Goal: Check status: Check status

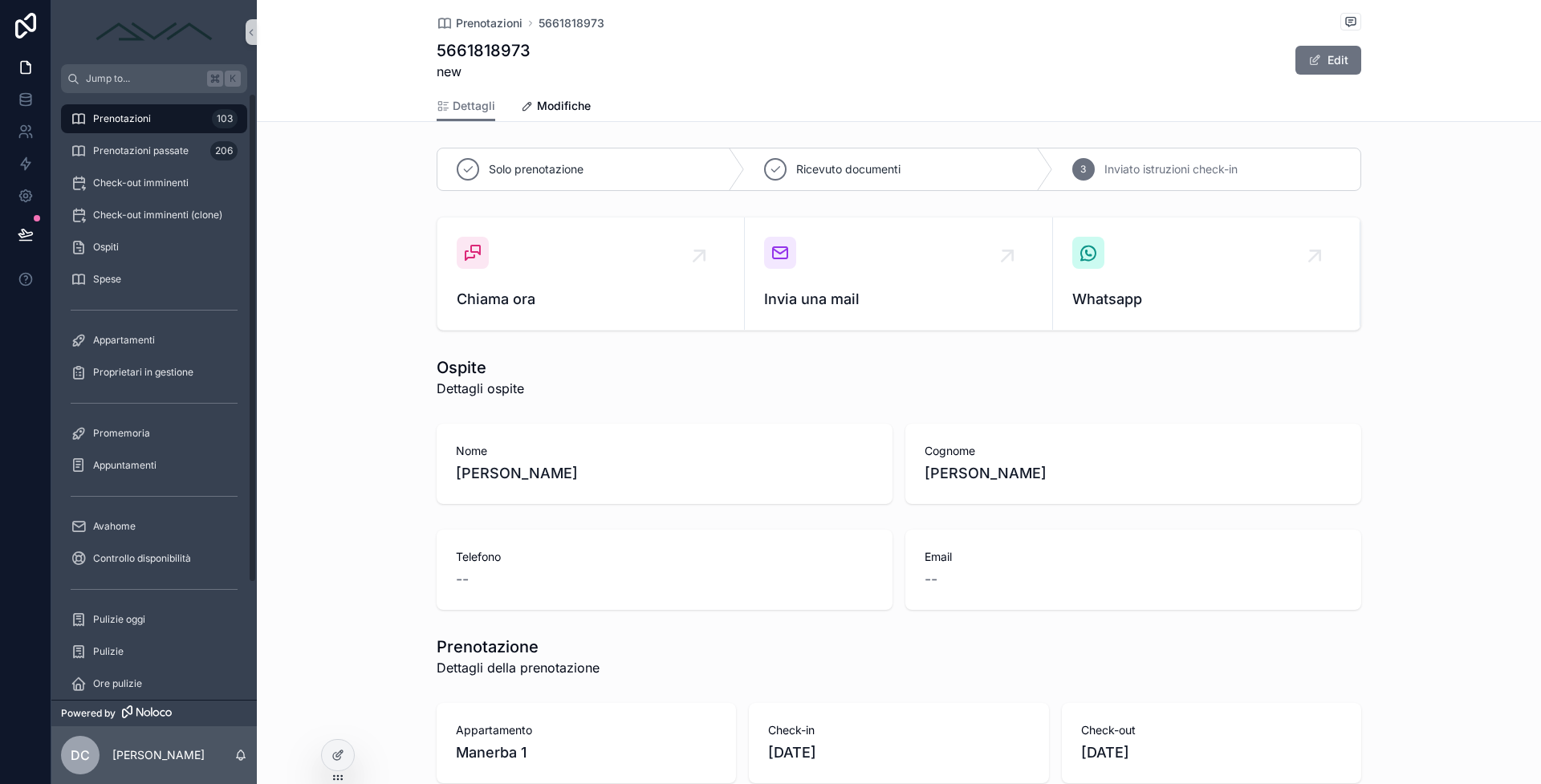
scroll to position [265, 0]
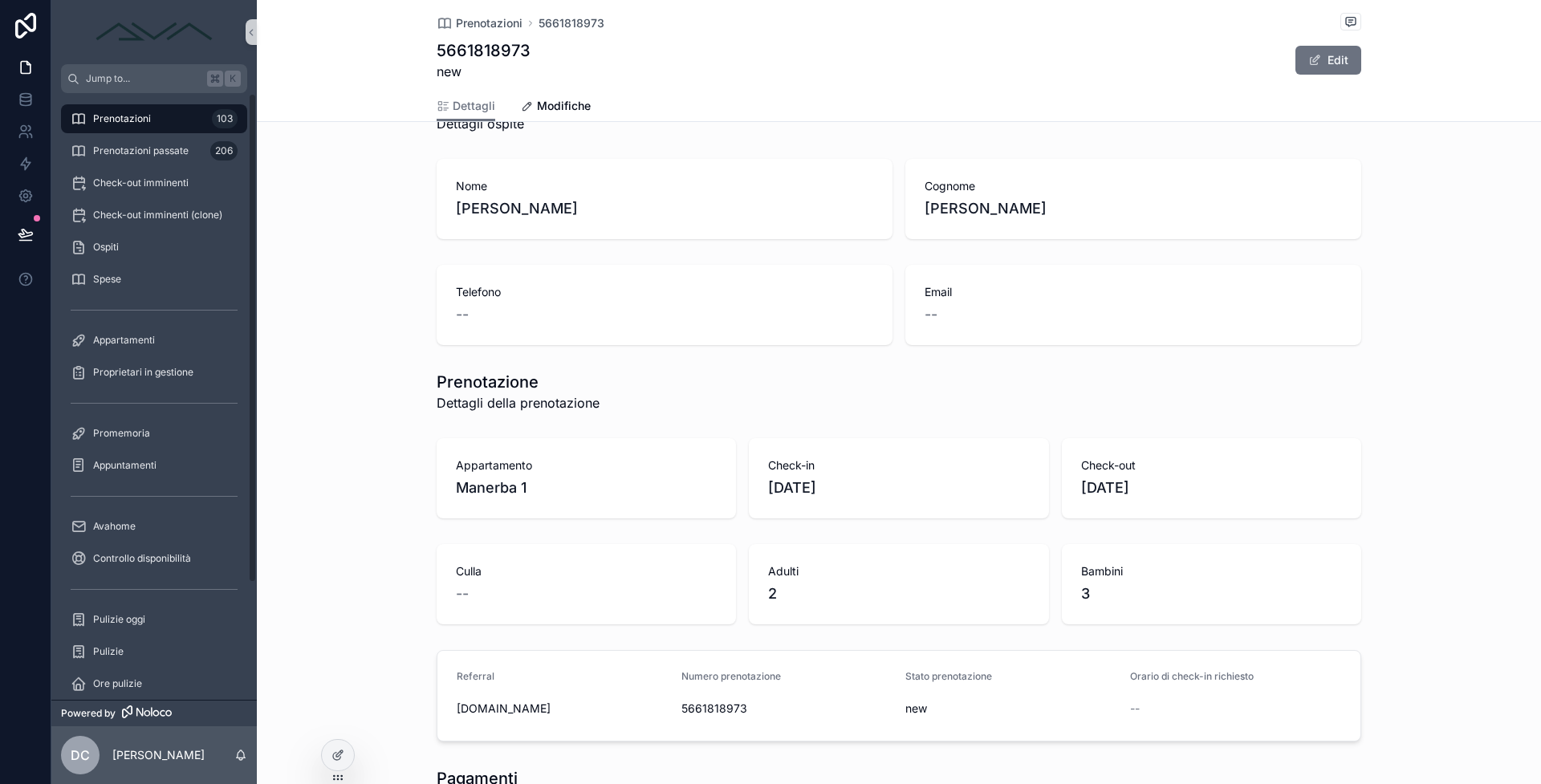
click at [163, 132] on link "Prenotazioni 103" at bounding box center [154, 119] width 186 height 29
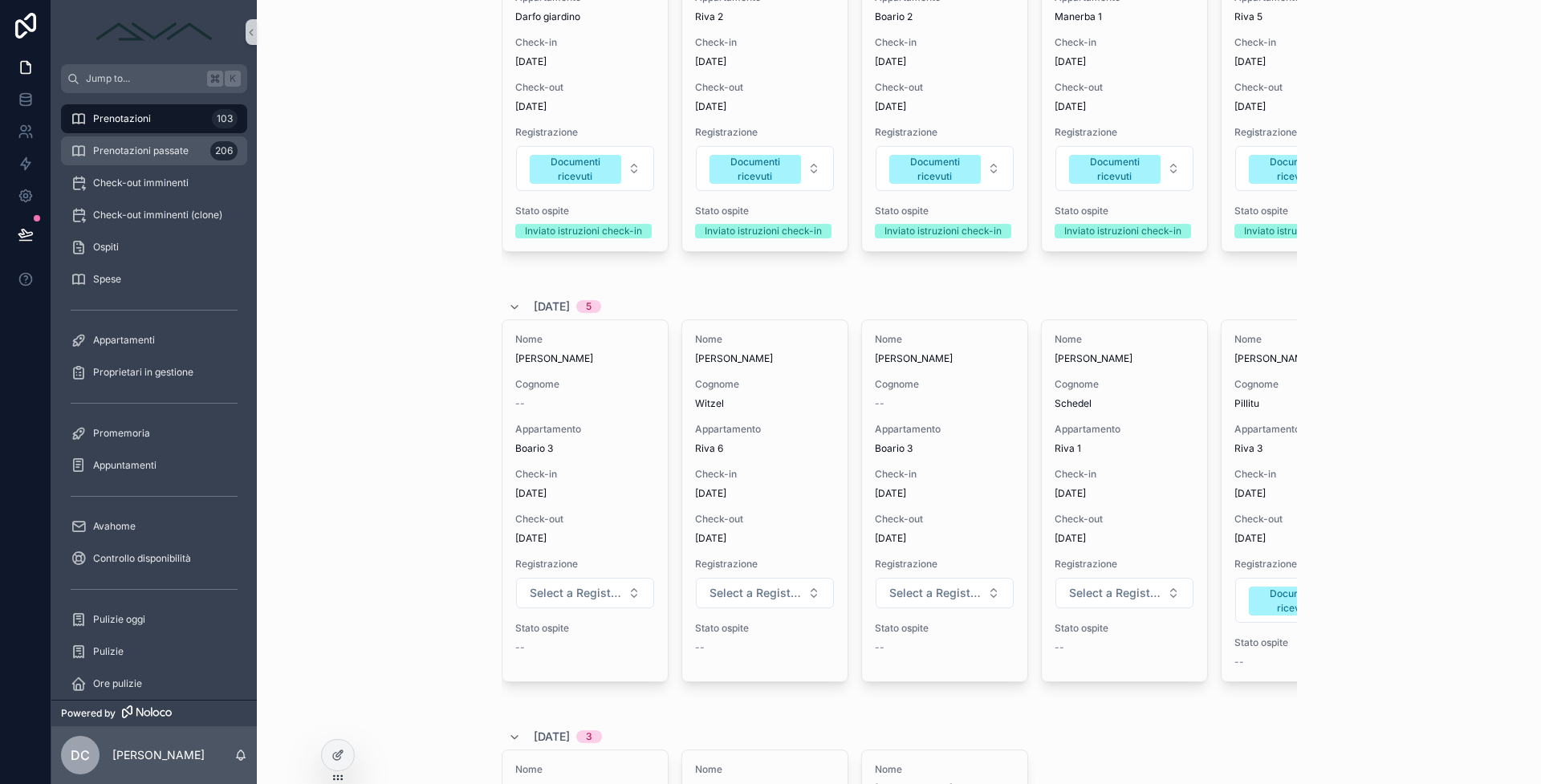
click at [134, 158] on div "Prenotazioni passate 206" at bounding box center [153, 151] width 167 height 25
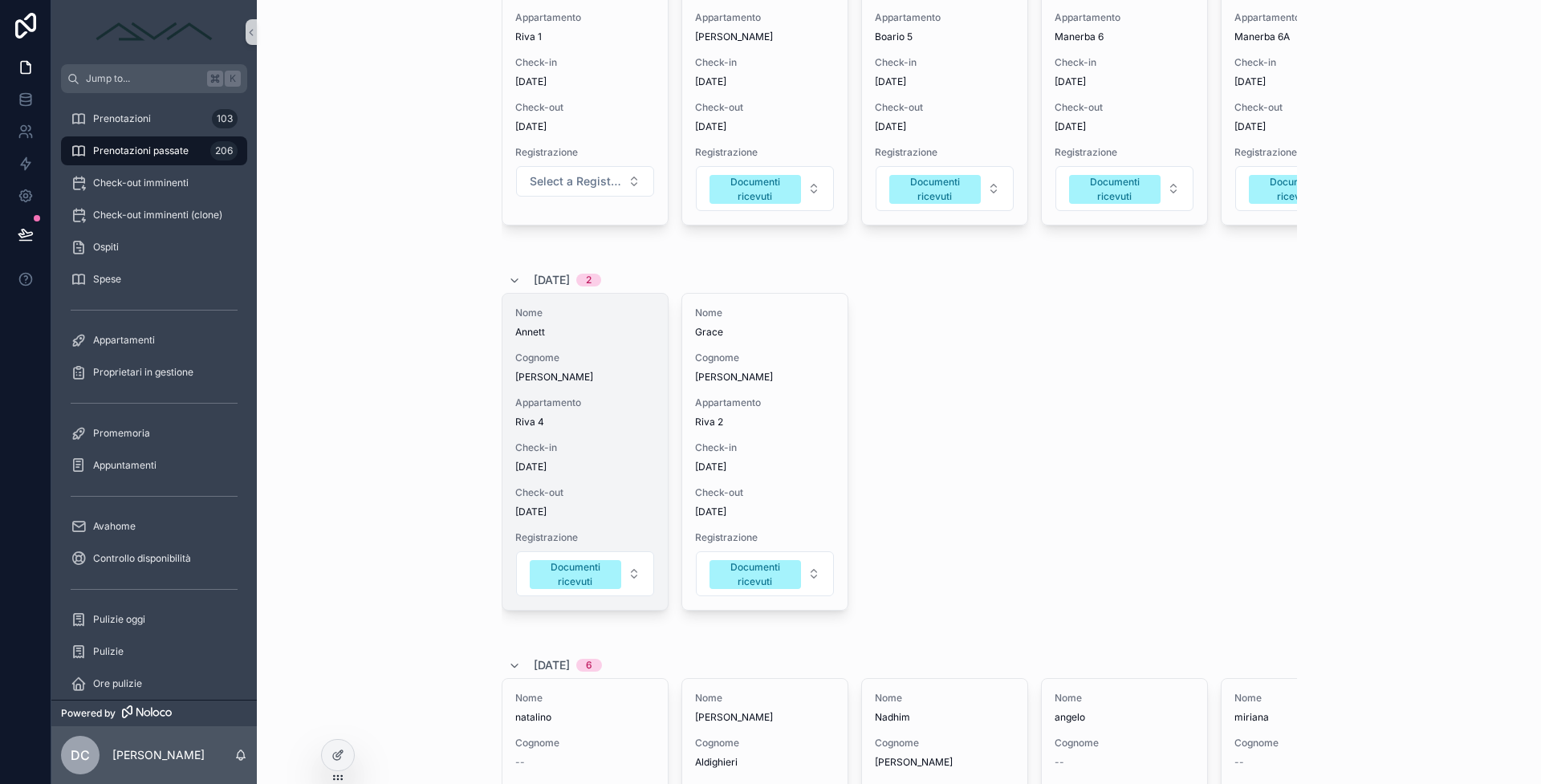
scroll to position [759, 0]
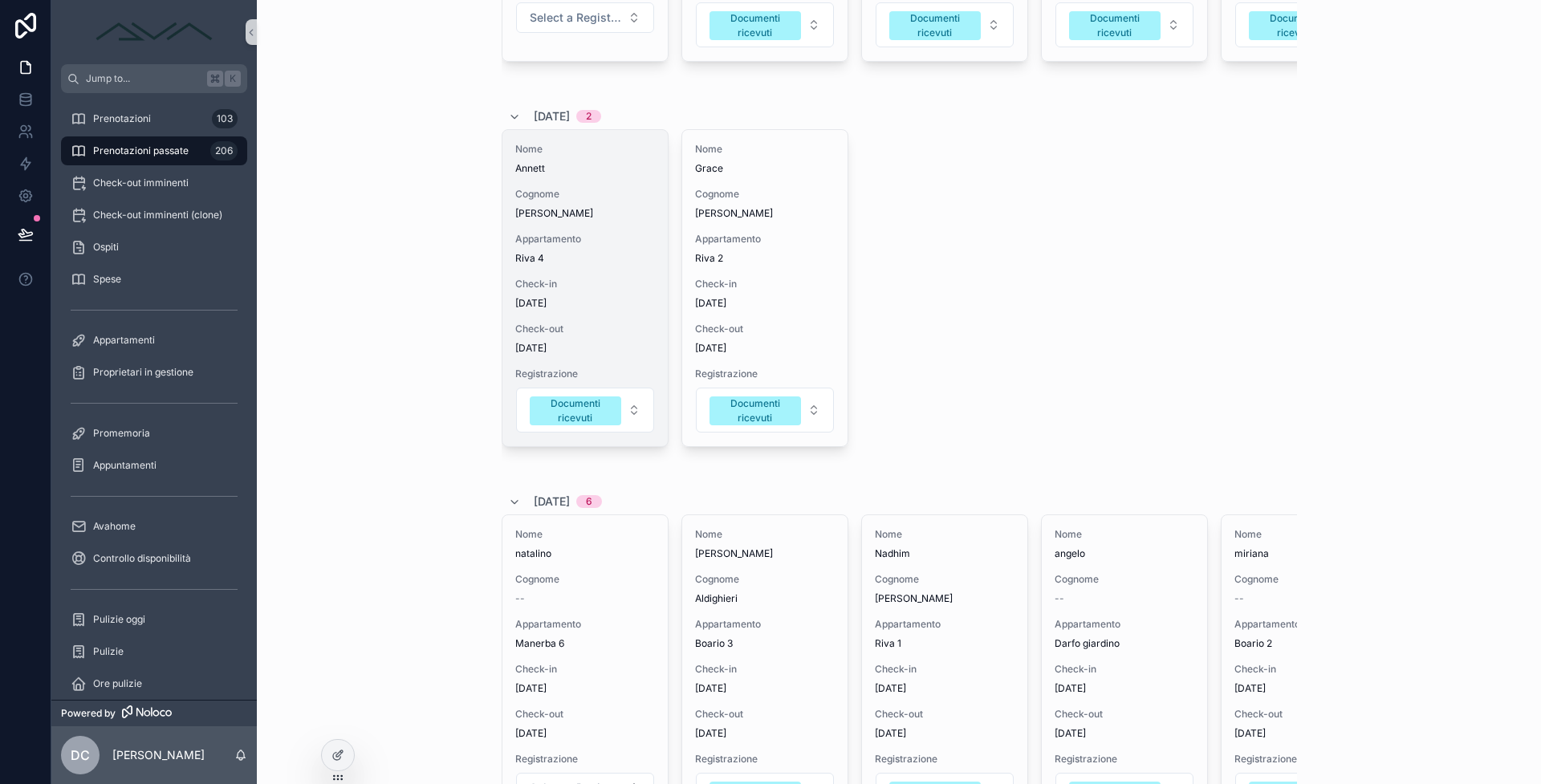
click at [538, 341] on div "Nome Annett Cognome Petzold Appartamento Riva 4 Check-in 30/8/2025 Check-out 12…" at bounding box center [585, 288] width 165 height 316
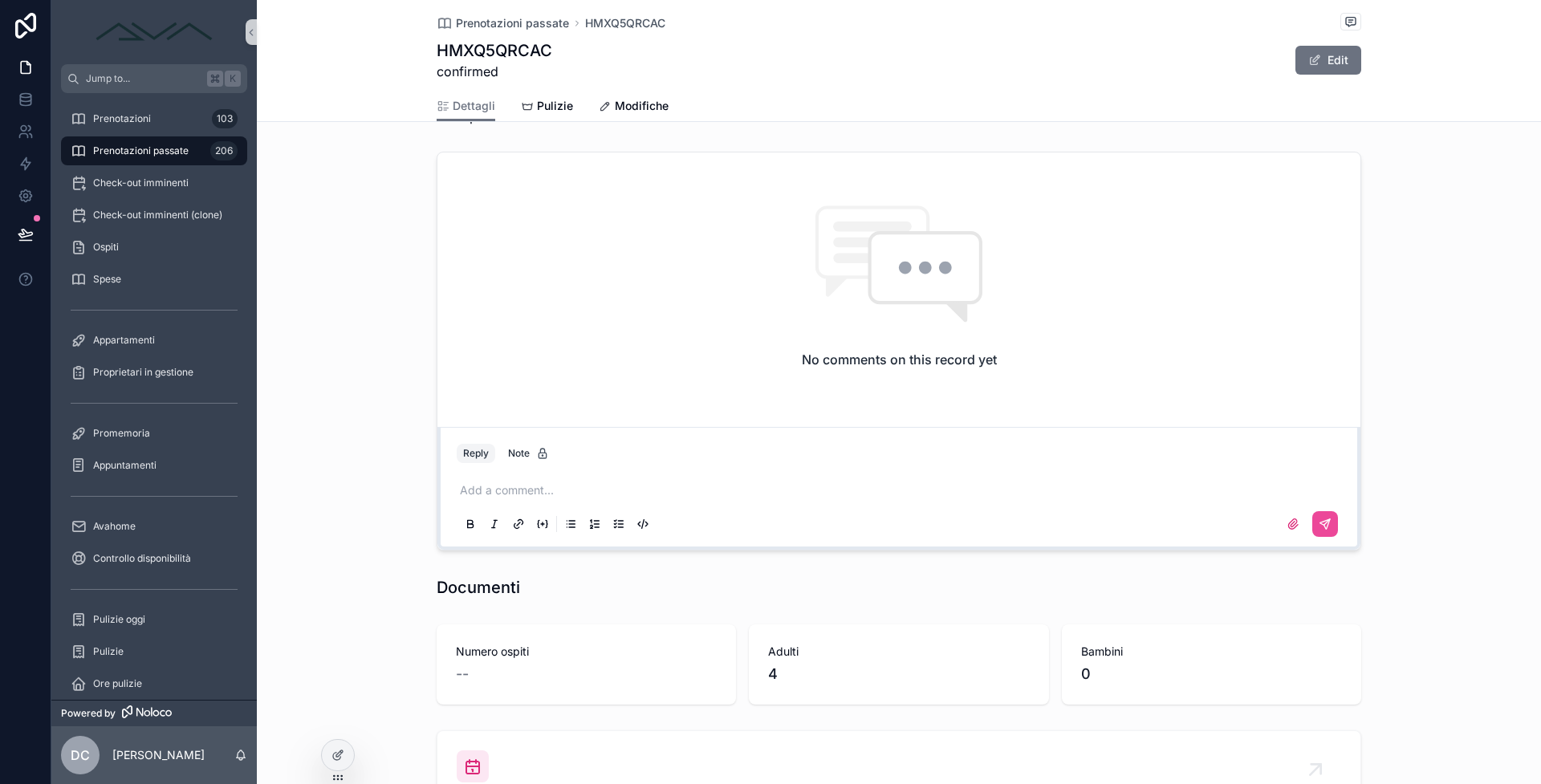
scroll to position [1638, 0]
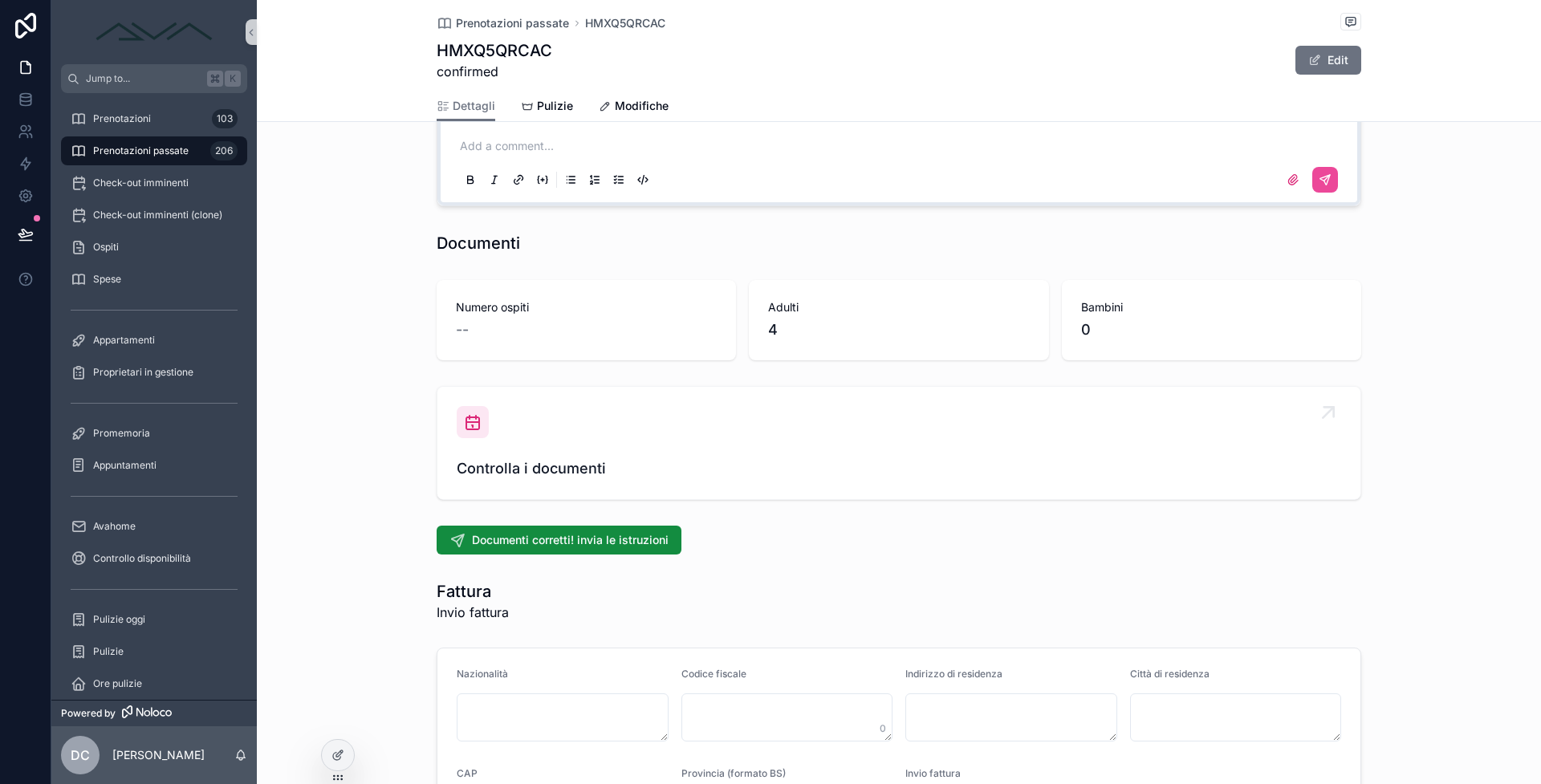
click at [570, 455] on div "Controlla i documenti" at bounding box center [899, 443] width 884 height 74
click at [556, 474] on span "Controlla i documenti" at bounding box center [899, 468] width 884 height 23
click at [497, 452] on div "Controlla i documenti" at bounding box center [899, 443] width 884 height 74
click at [467, 420] on icon "scrollable content" at bounding box center [472, 421] width 19 height 19
click at [470, 447] on div "Controlla i documenti" at bounding box center [899, 443] width 884 height 74
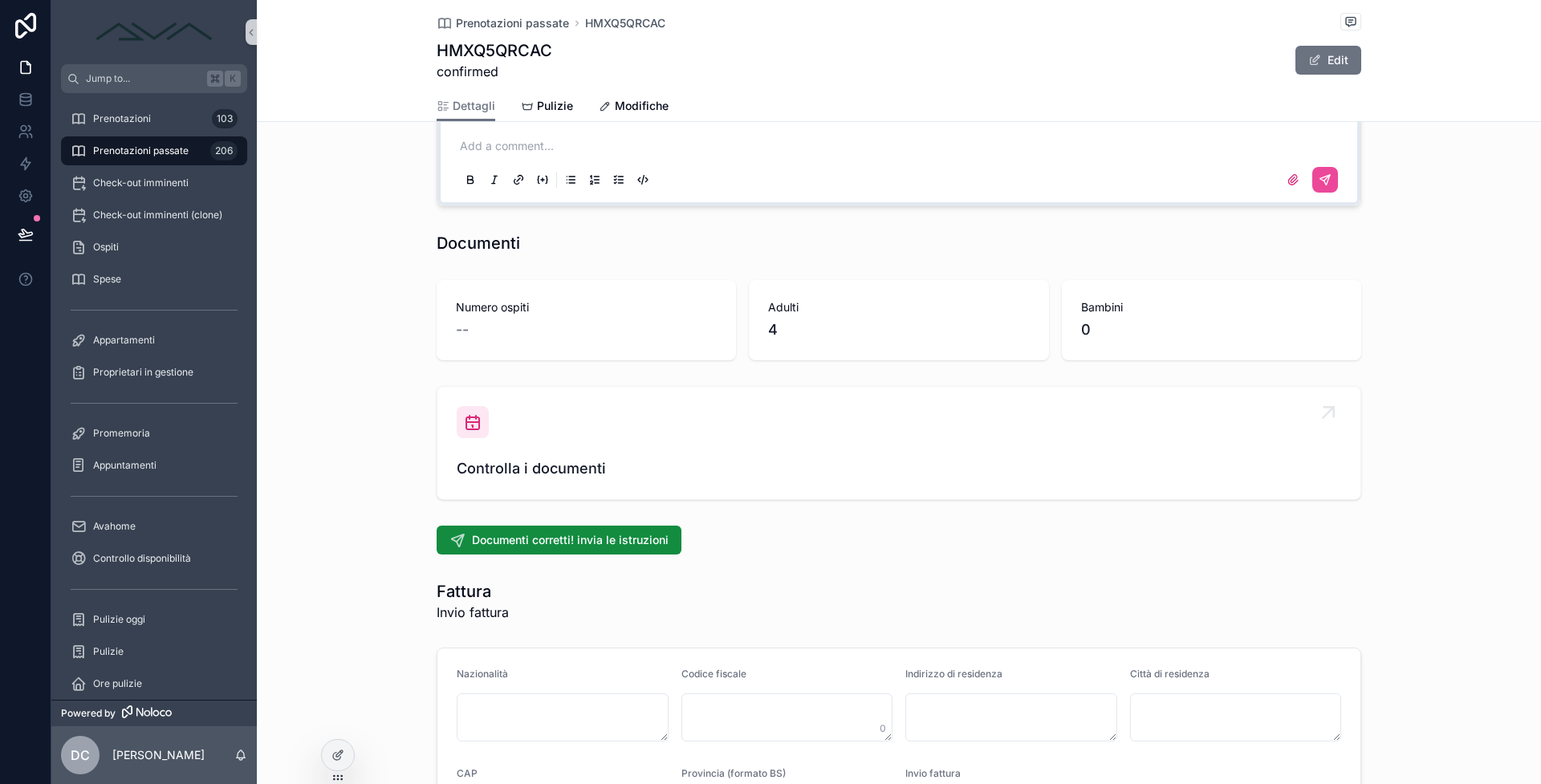
click at [470, 448] on div "Controlla i documenti" at bounding box center [899, 443] width 884 height 74
click at [470, 451] on div "Controlla i documenti" at bounding box center [899, 443] width 884 height 74
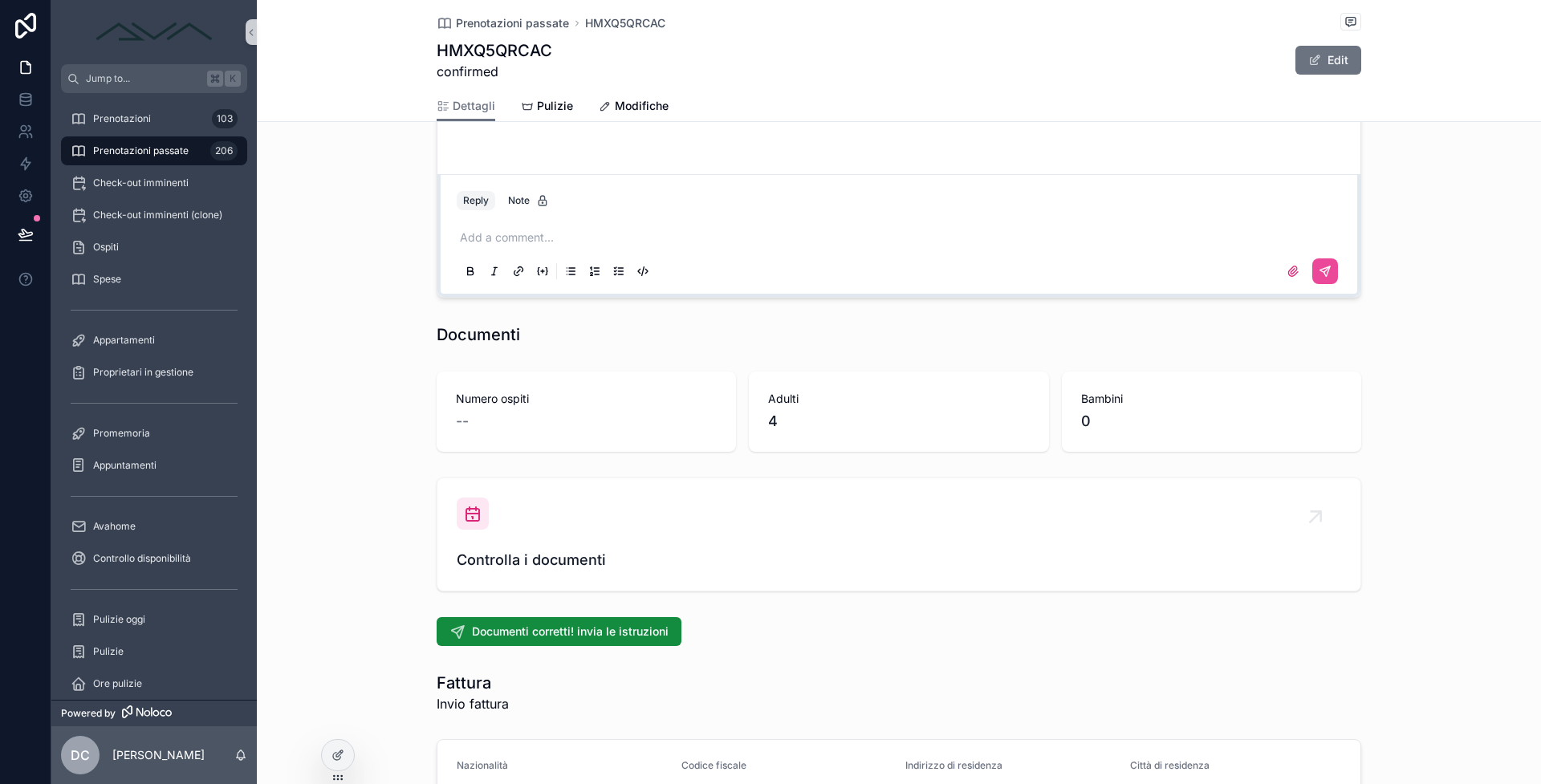
scroll to position [1825, 0]
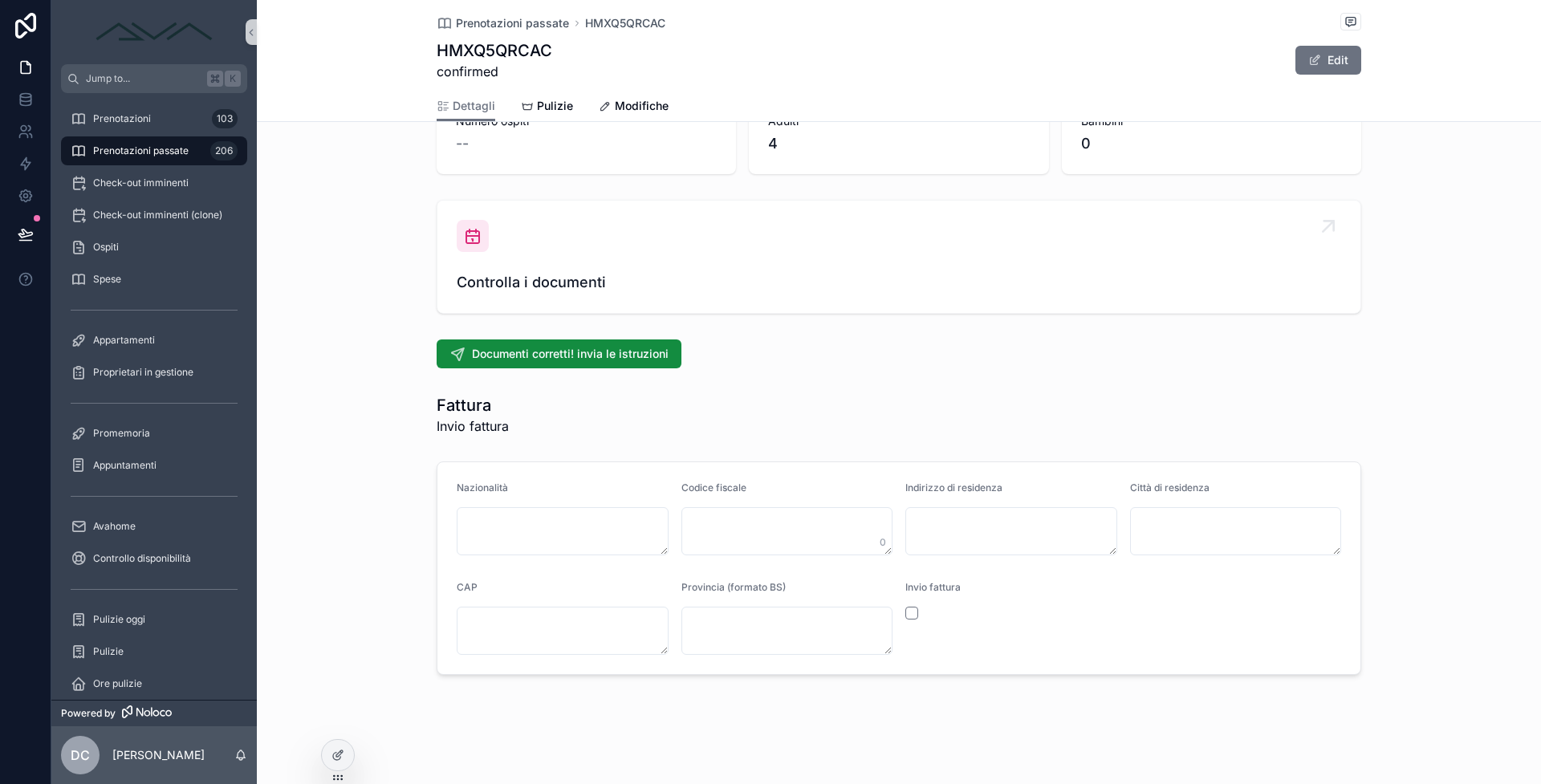
click at [570, 287] on span "Controlla i documenti" at bounding box center [899, 282] width 884 height 23
click at [523, 251] on div "Controlla i documenti" at bounding box center [899, 257] width 884 height 74
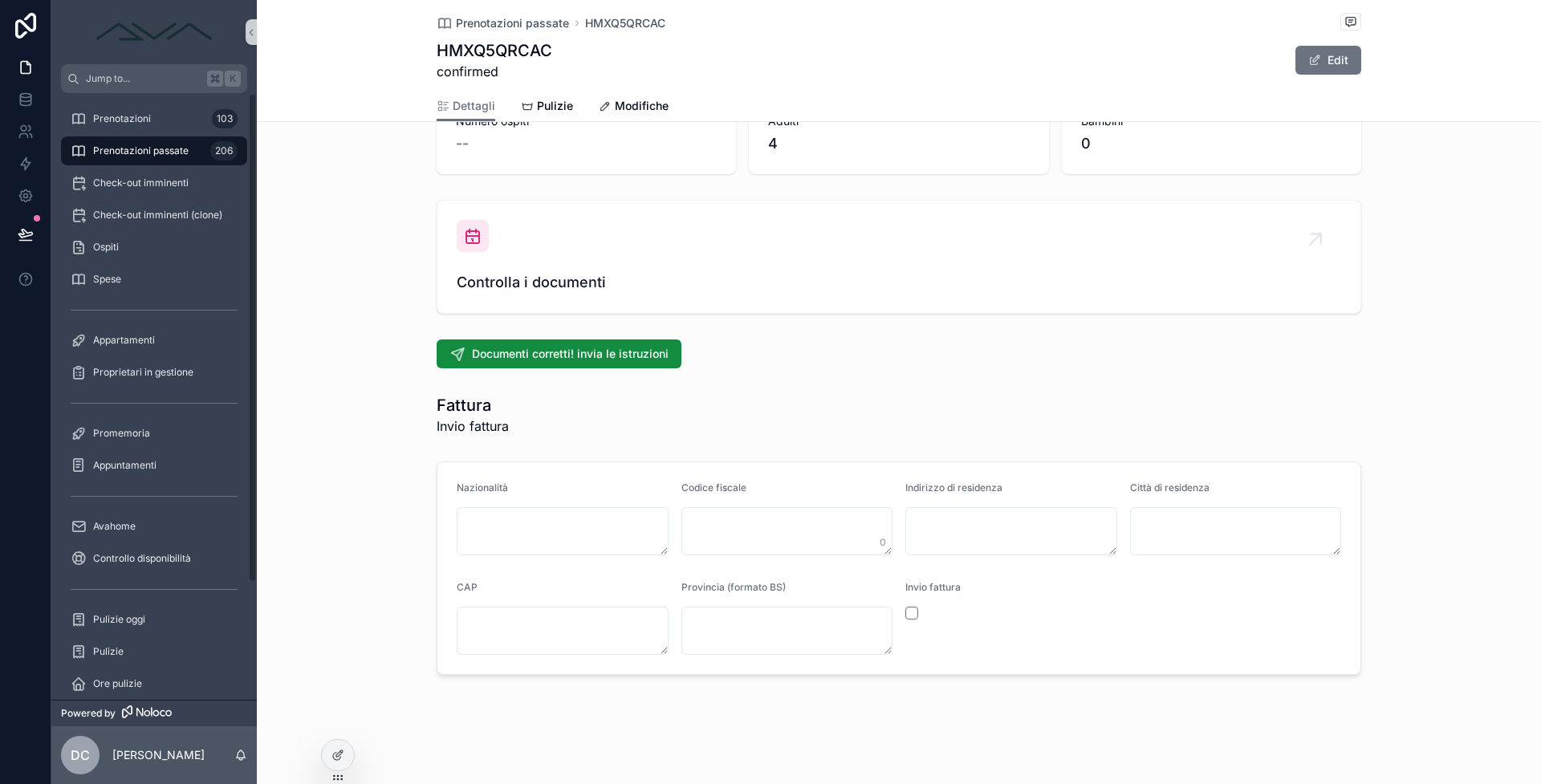
click at [171, 149] on span "Prenotazioni passate" at bounding box center [141, 151] width 96 height 13
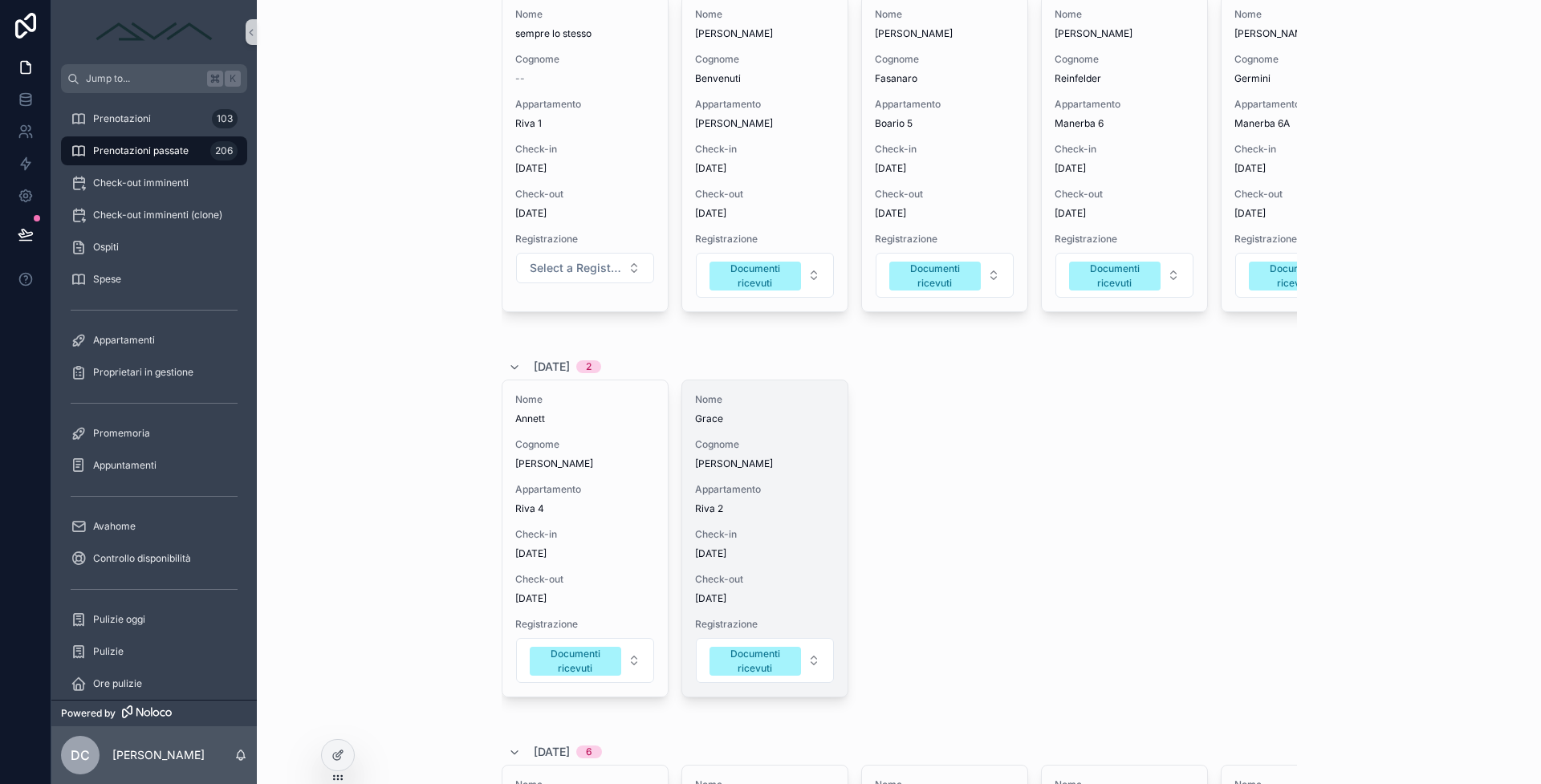
scroll to position [363, 0]
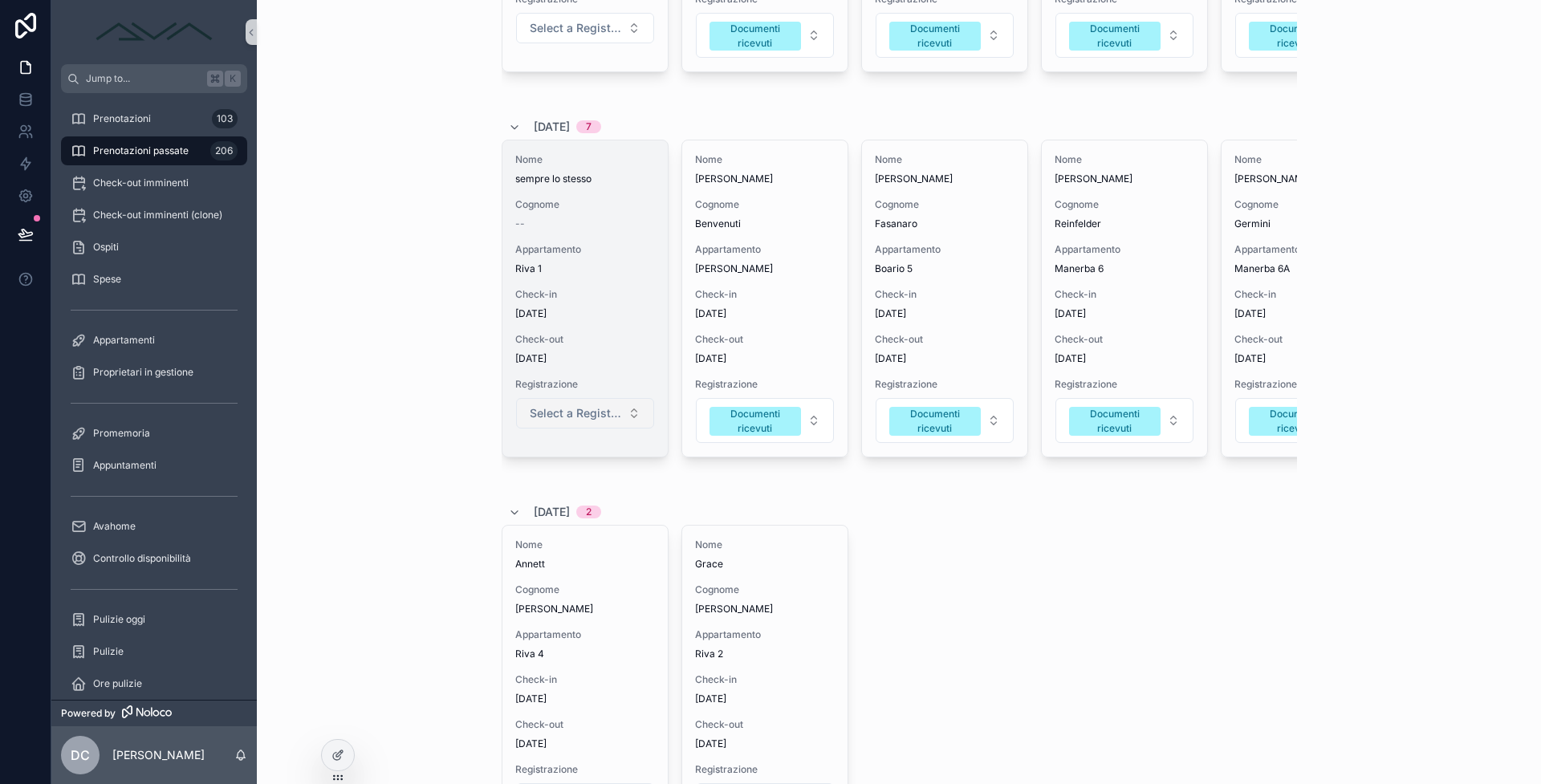
click at [614, 421] on span "Select a Registrazione" at bounding box center [575, 413] width 91 height 16
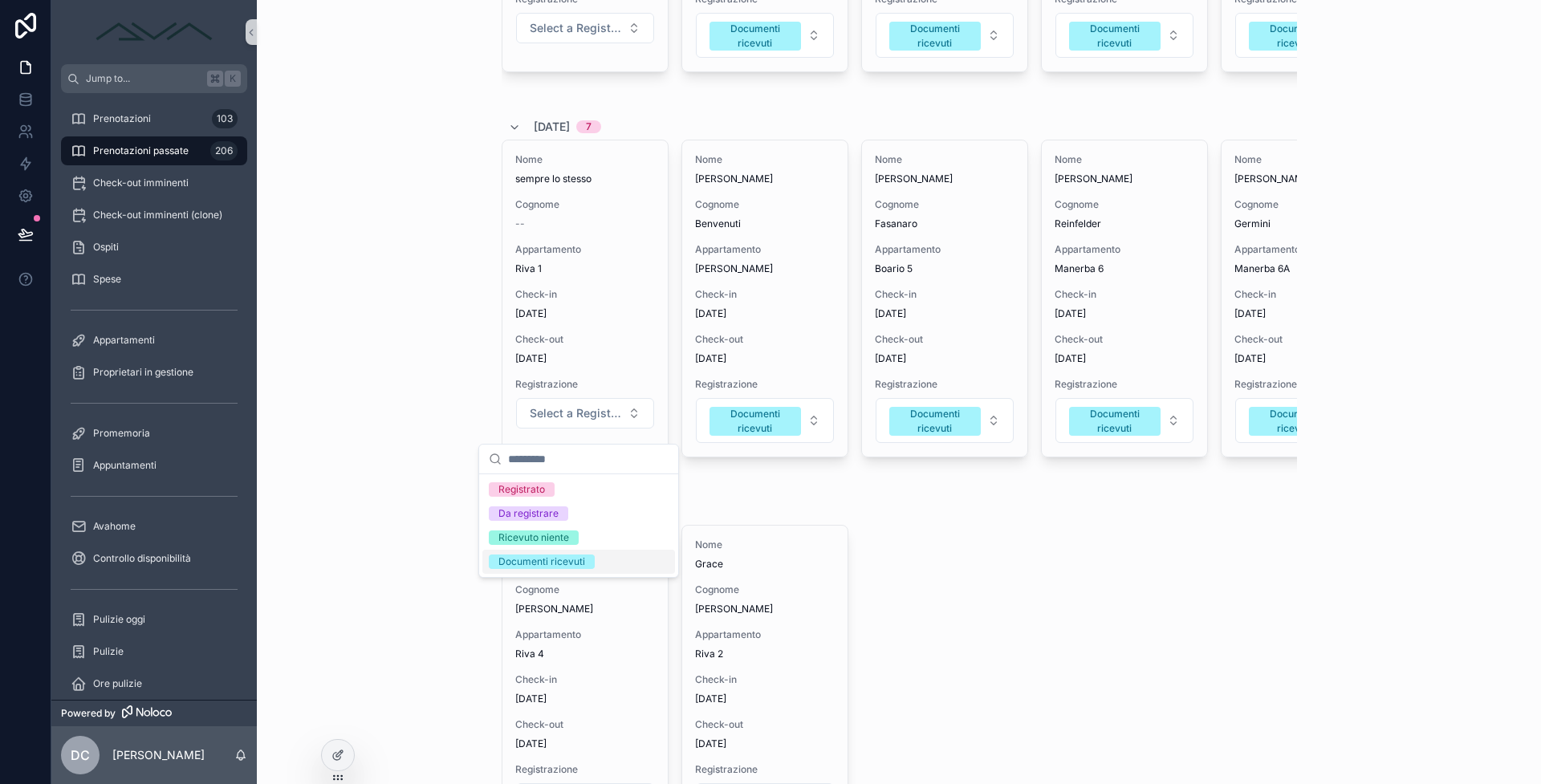
click at [600, 556] on div "Documenti ricevuti" at bounding box center [578, 561] width 192 height 24
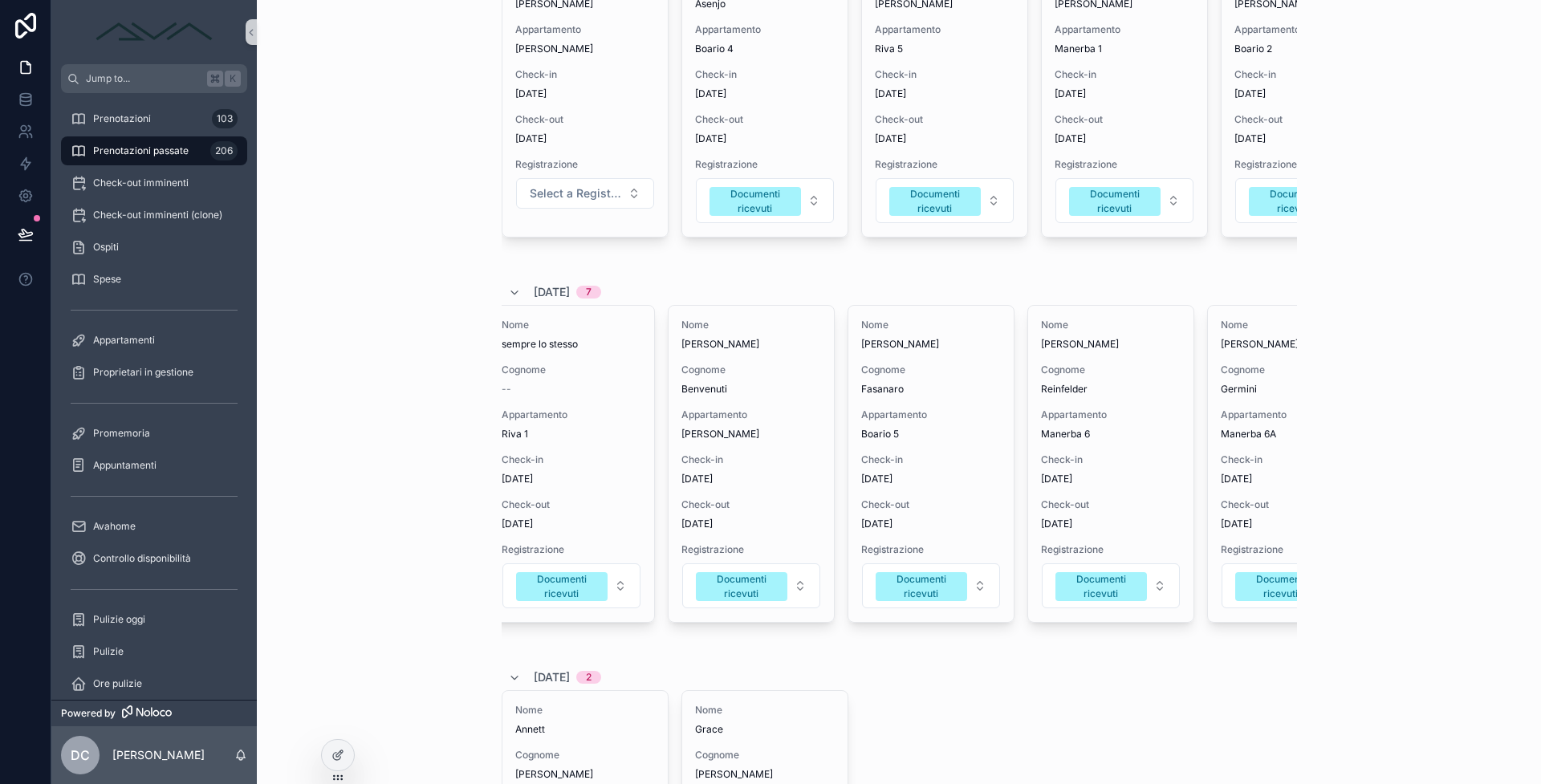
scroll to position [0, 0]
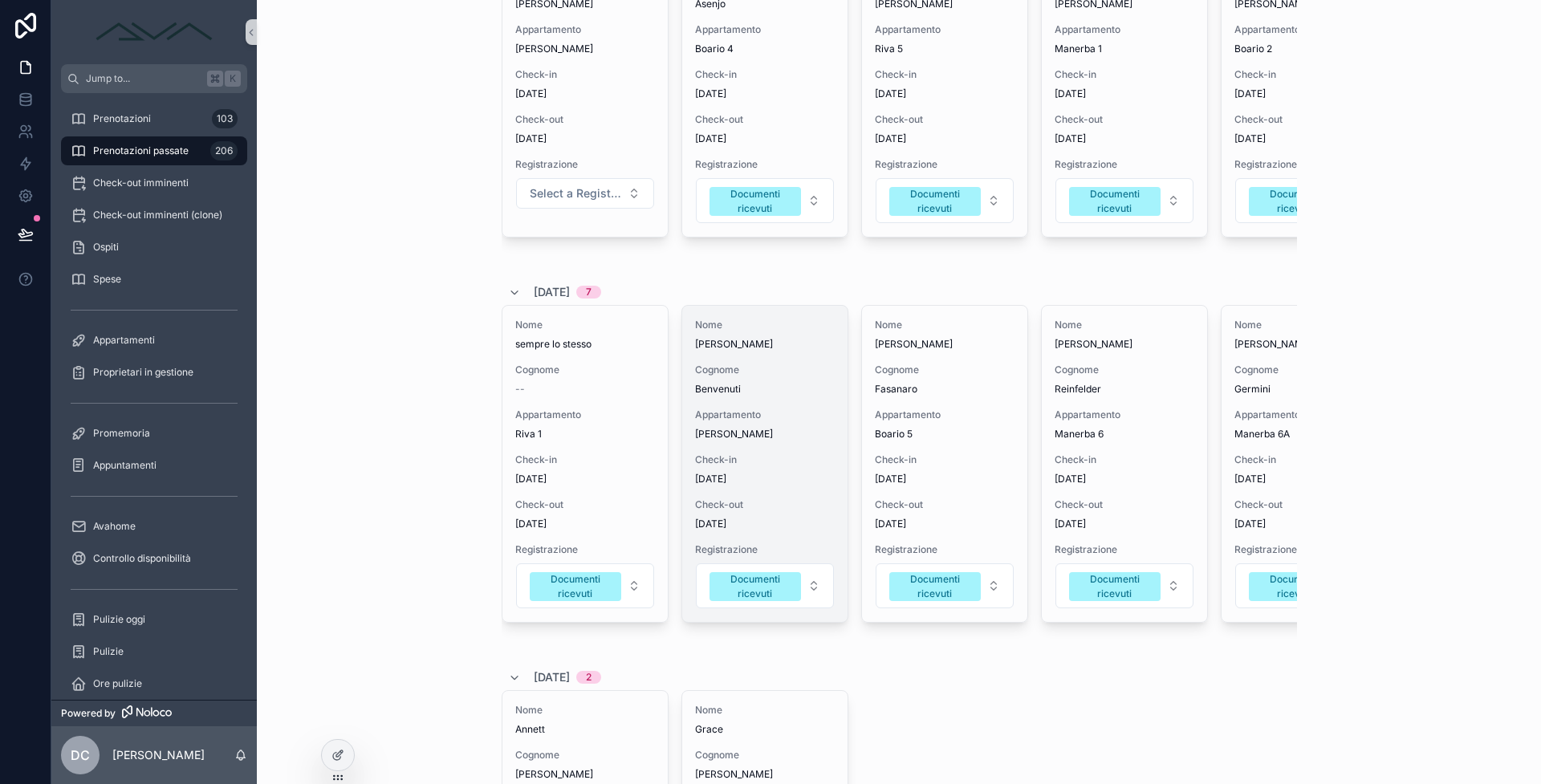
click at [742, 484] on div "Check-in 31/8/2025" at bounding box center [764, 470] width 140 height 32
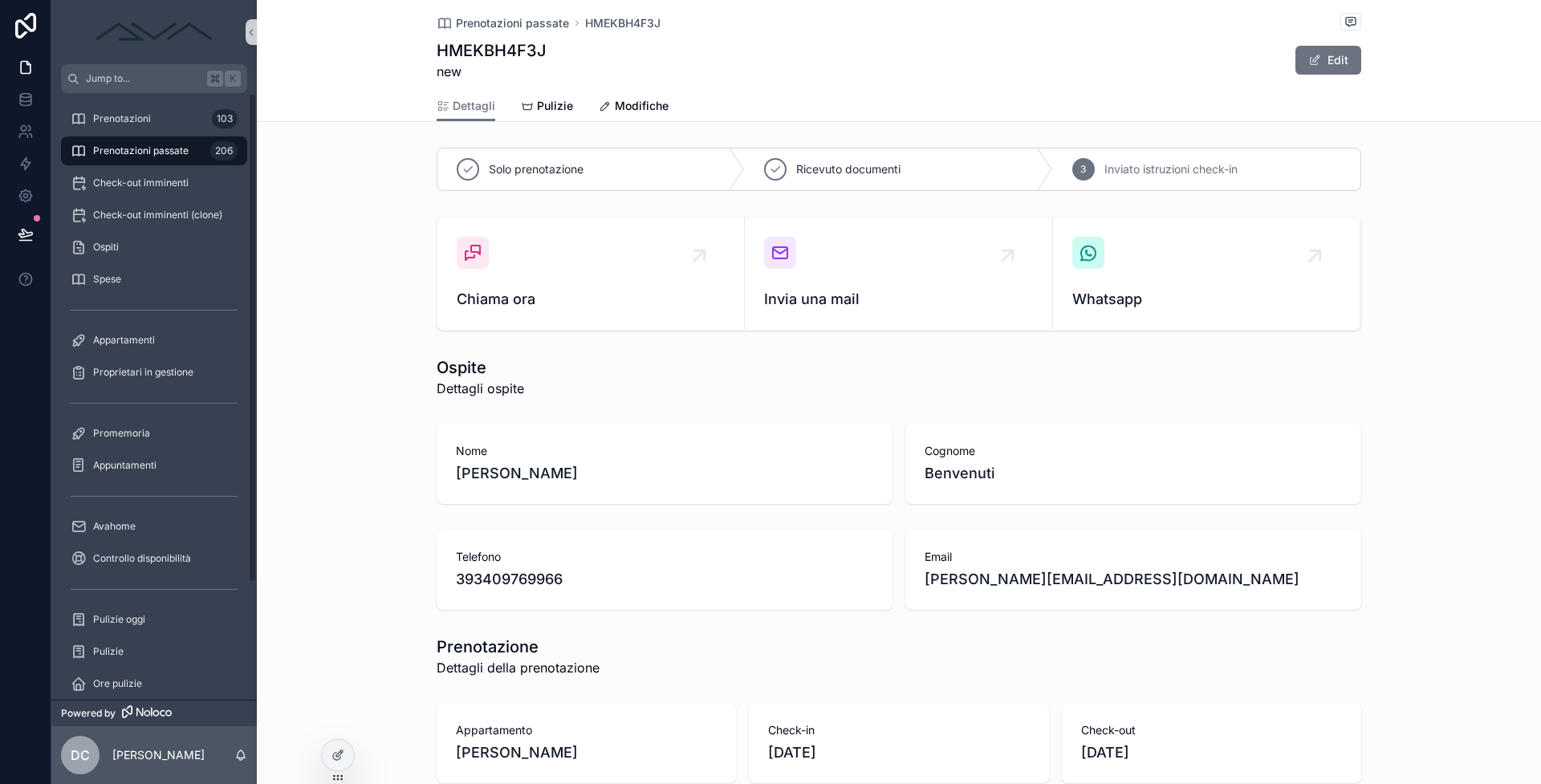
click at [205, 156] on div "Prenotazioni passate 206" at bounding box center [153, 151] width 167 height 25
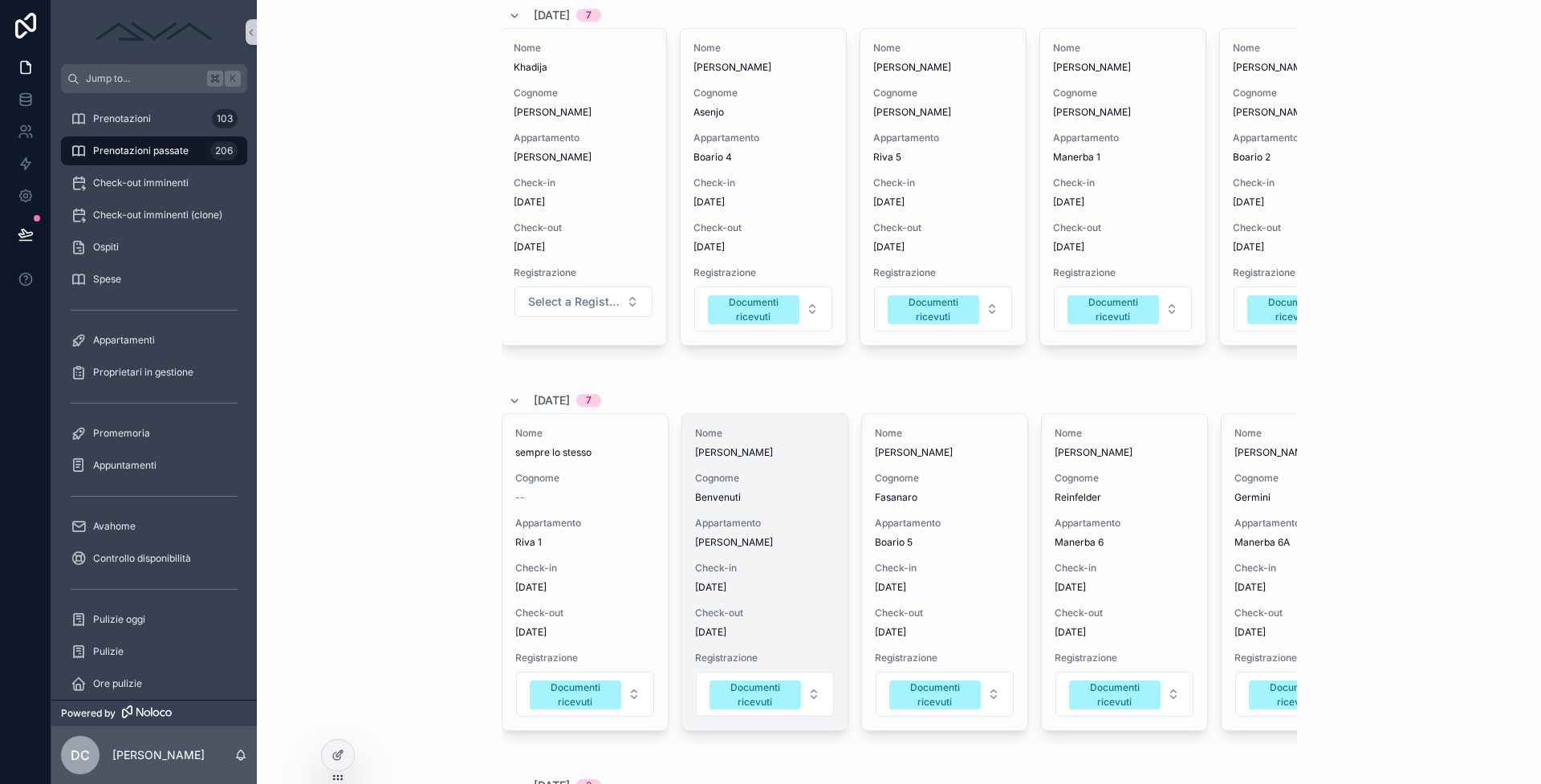
scroll to position [165, 0]
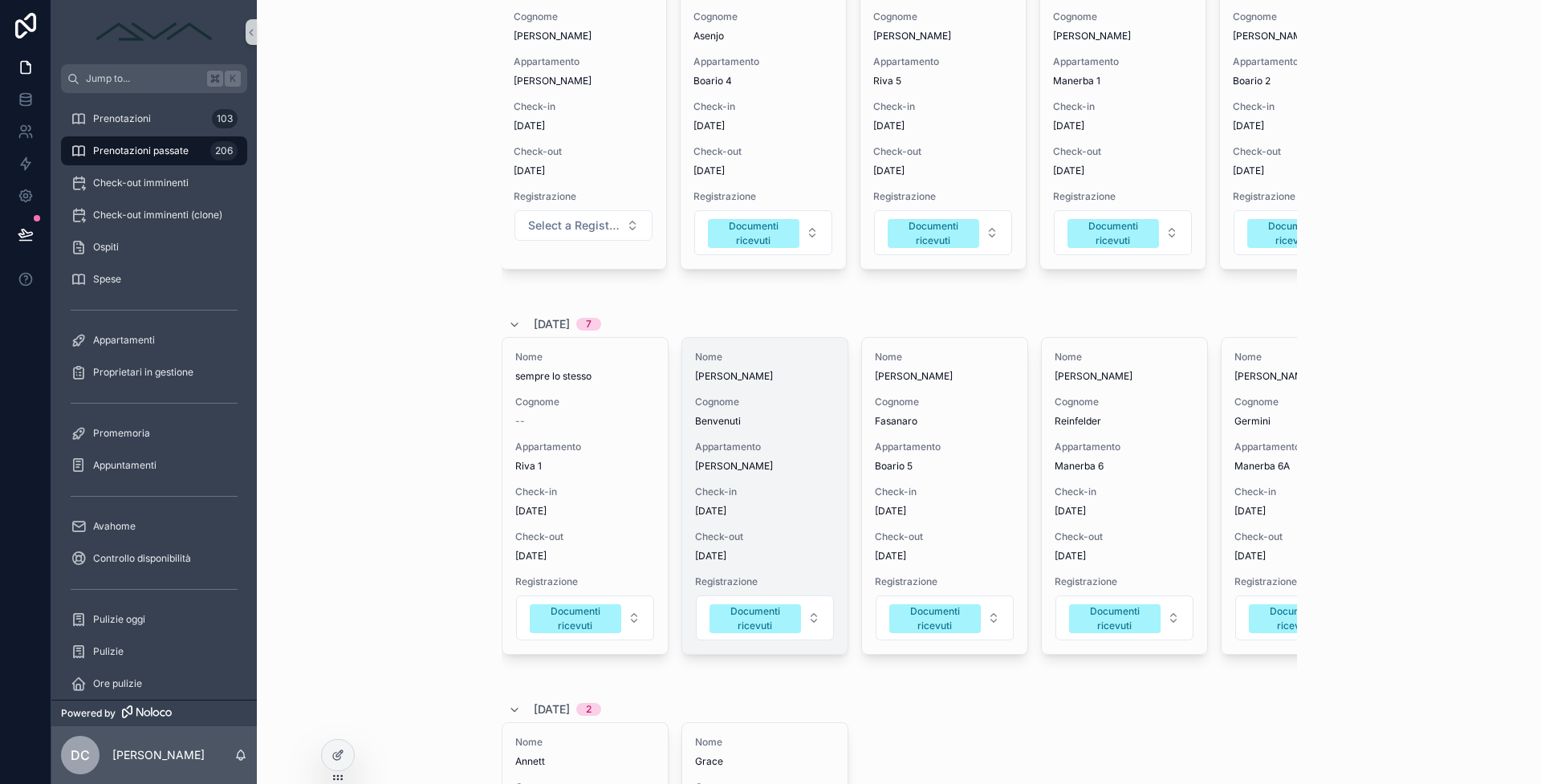
click at [732, 543] on span "Check-out" at bounding box center [764, 537] width 140 height 13
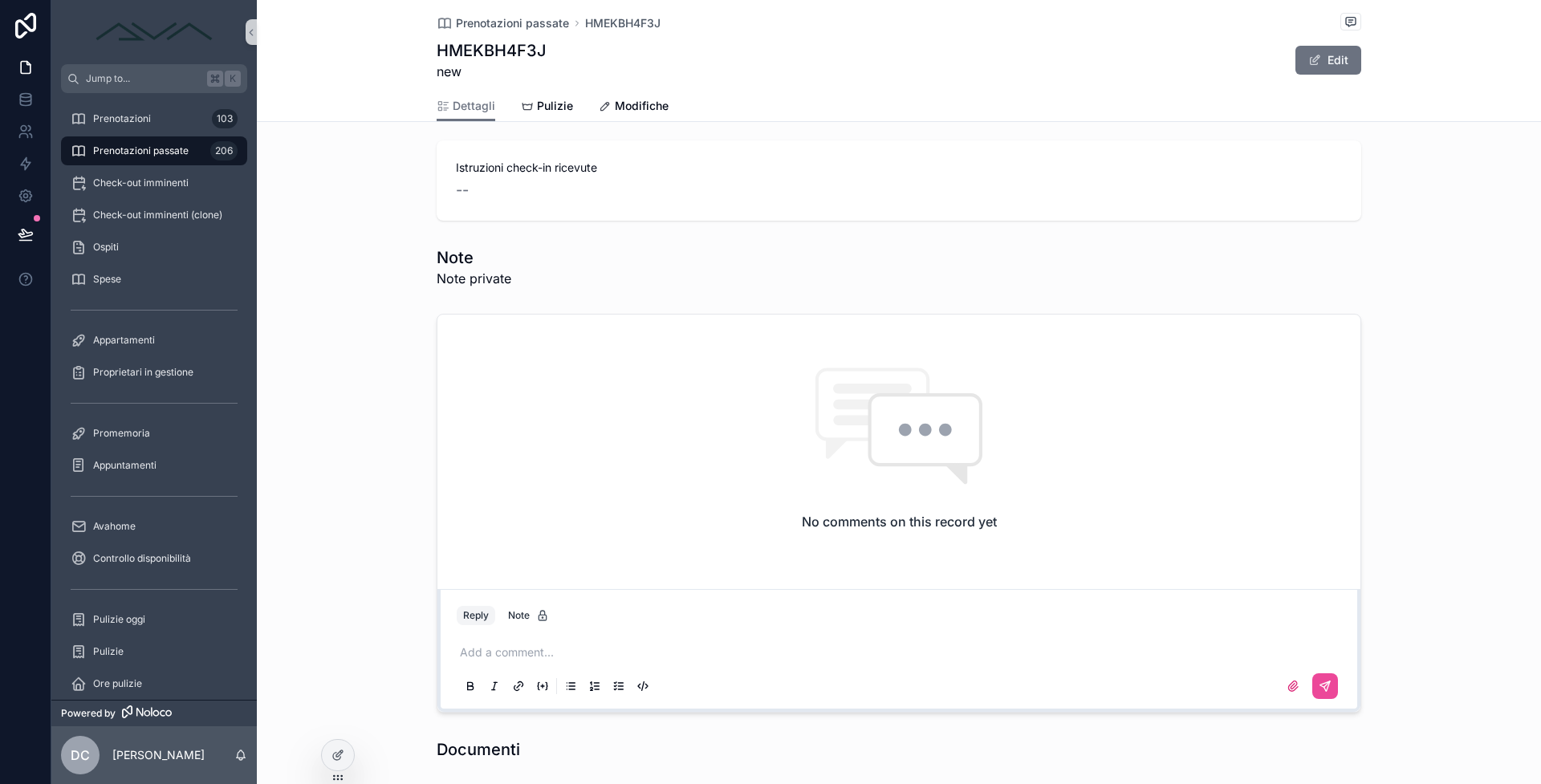
scroll to position [1477, 0]
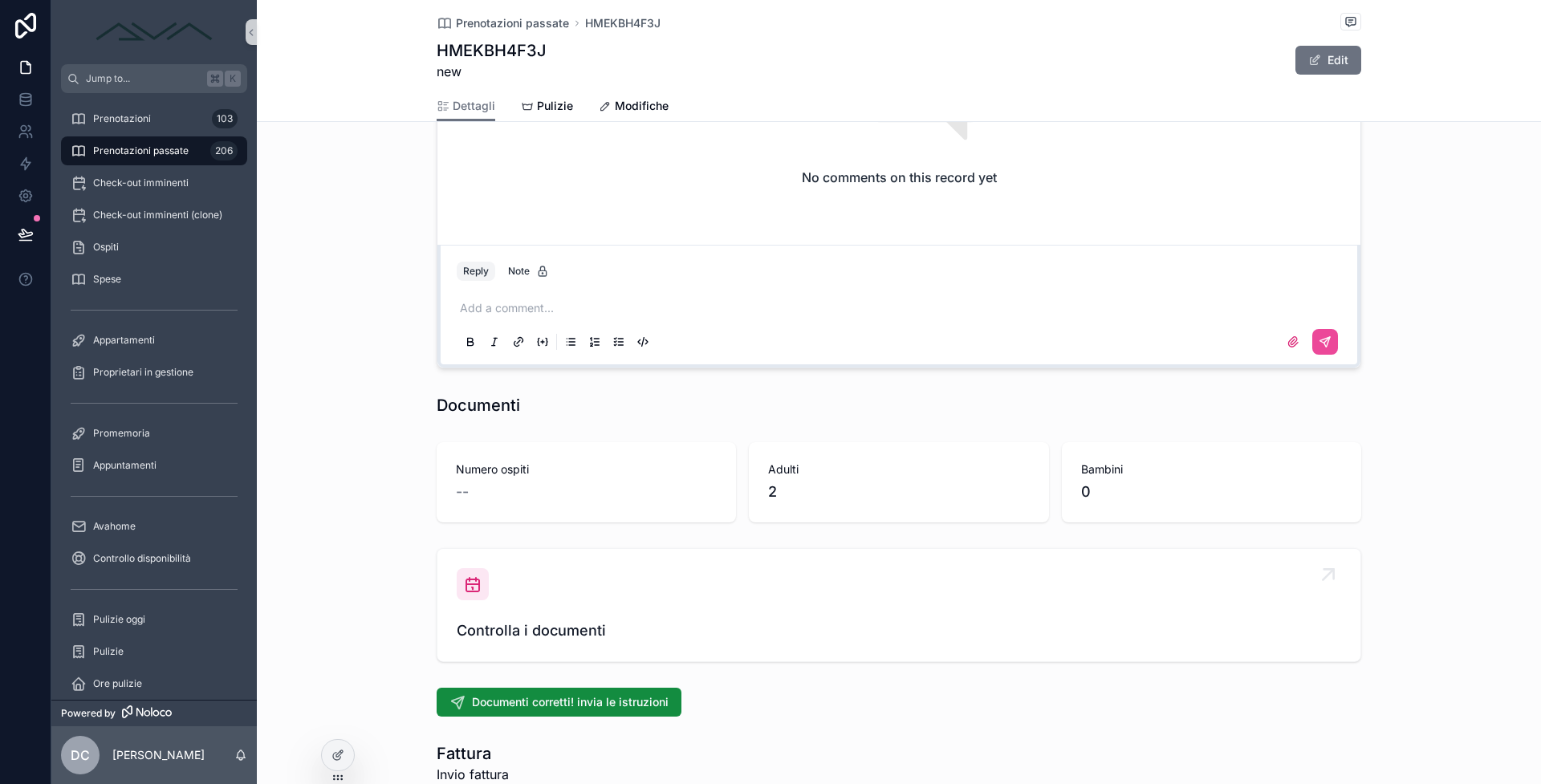
click at [590, 607] on div "Controlla i documenti" at bounding box center [899, 605] width 884 height 74
click at [573, 623] on span "Controlla i documenti" at bounding box center [899, 631] width 884 height 23
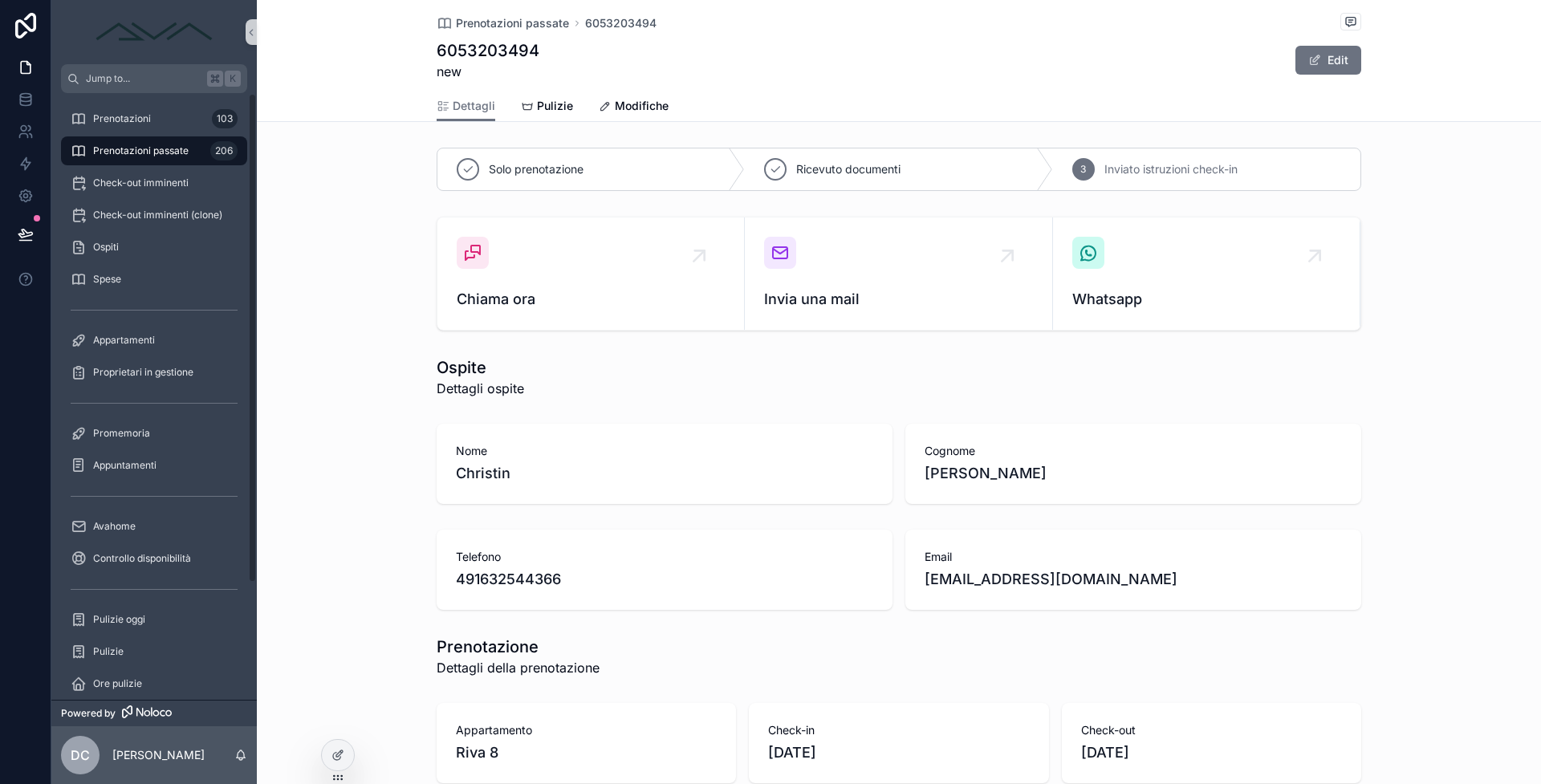
click at [148, 152] on span "Prenotazioni passate" at bounding box center [141, 151] width 96 height 13
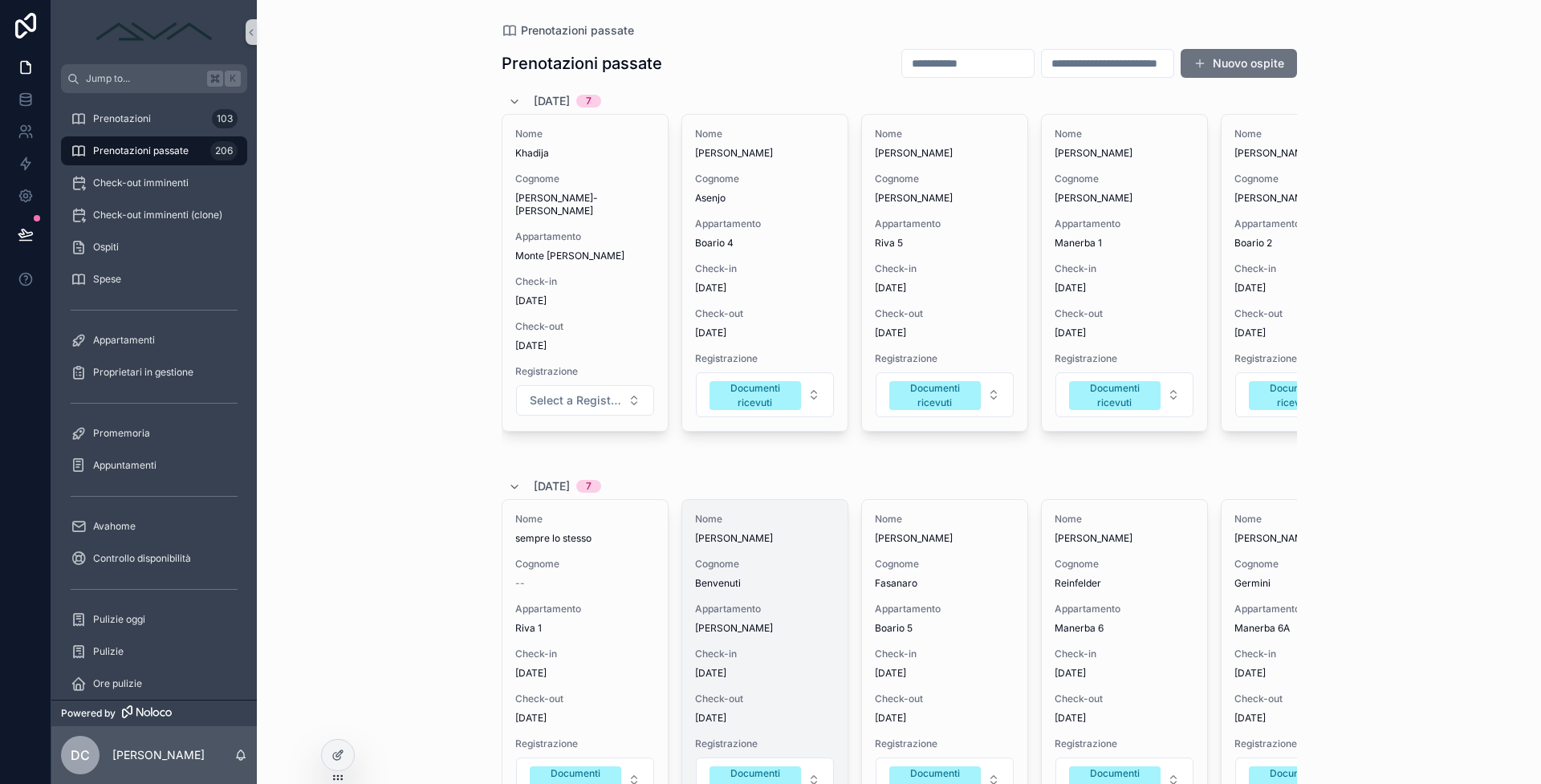
scroll to position [143, 0]
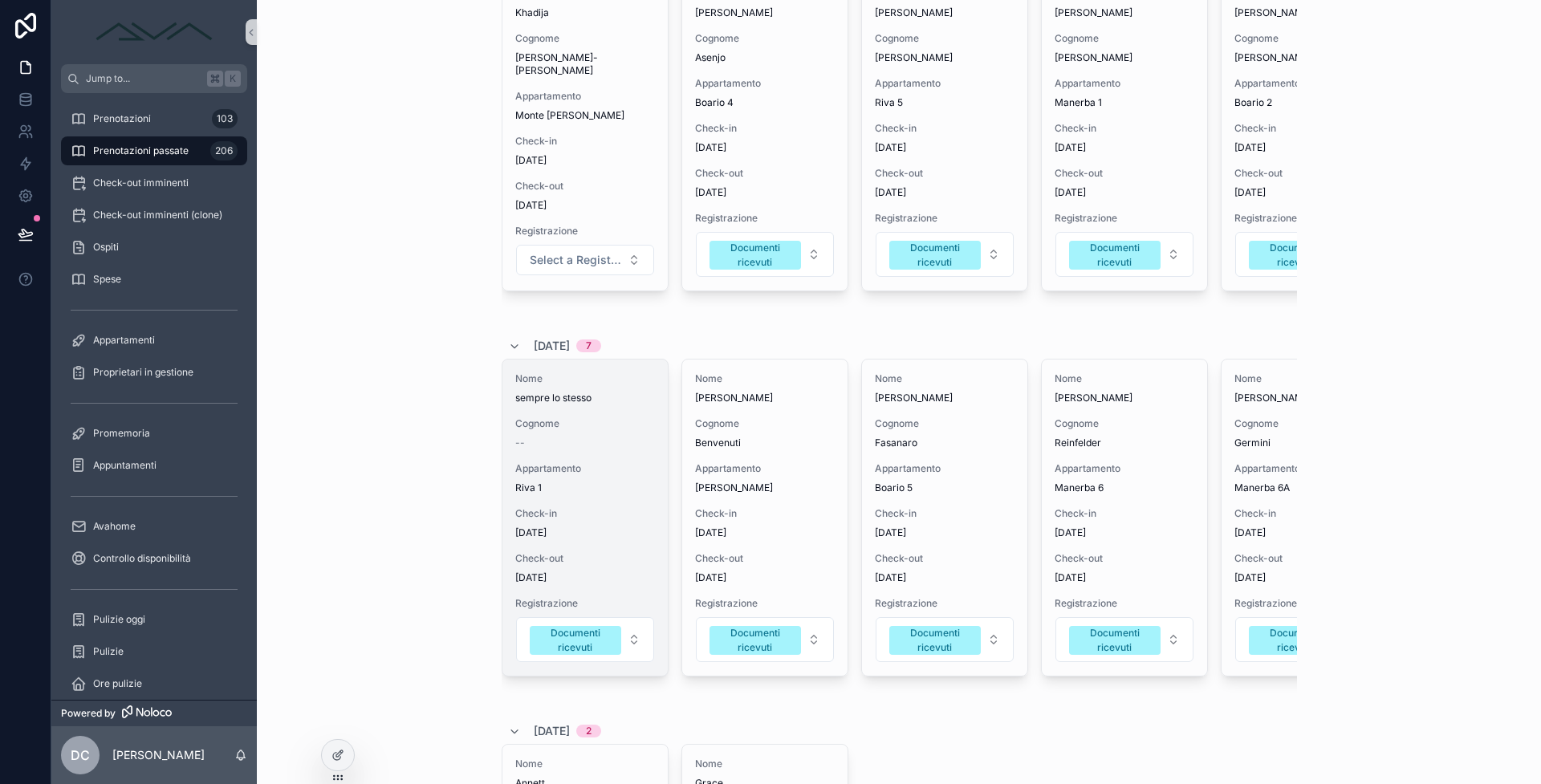
click at [632, 540] on span "31/8/2025" at bounding box center [585, 532] width 140 height 13
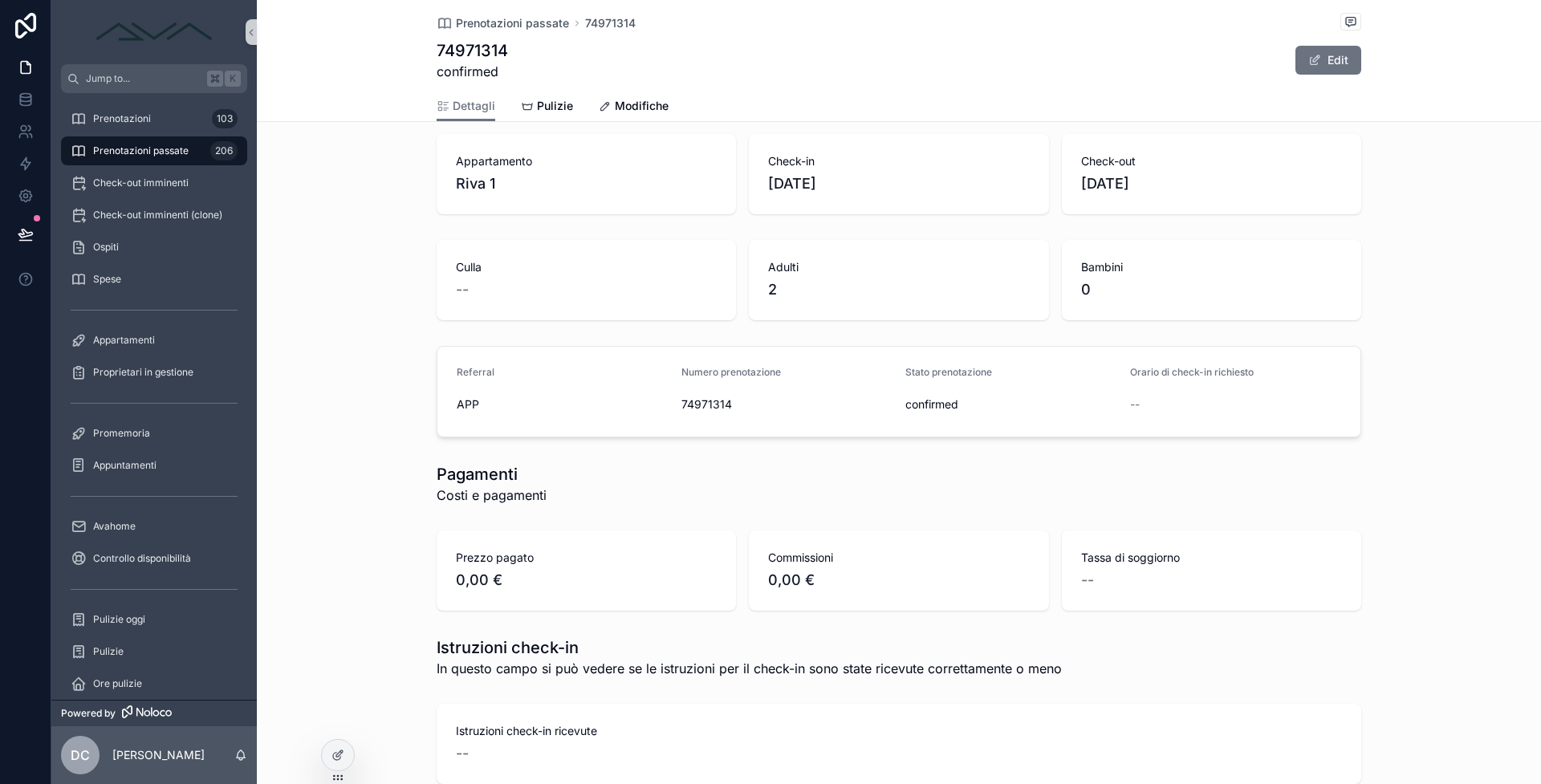
scroll to position [1125, 0]
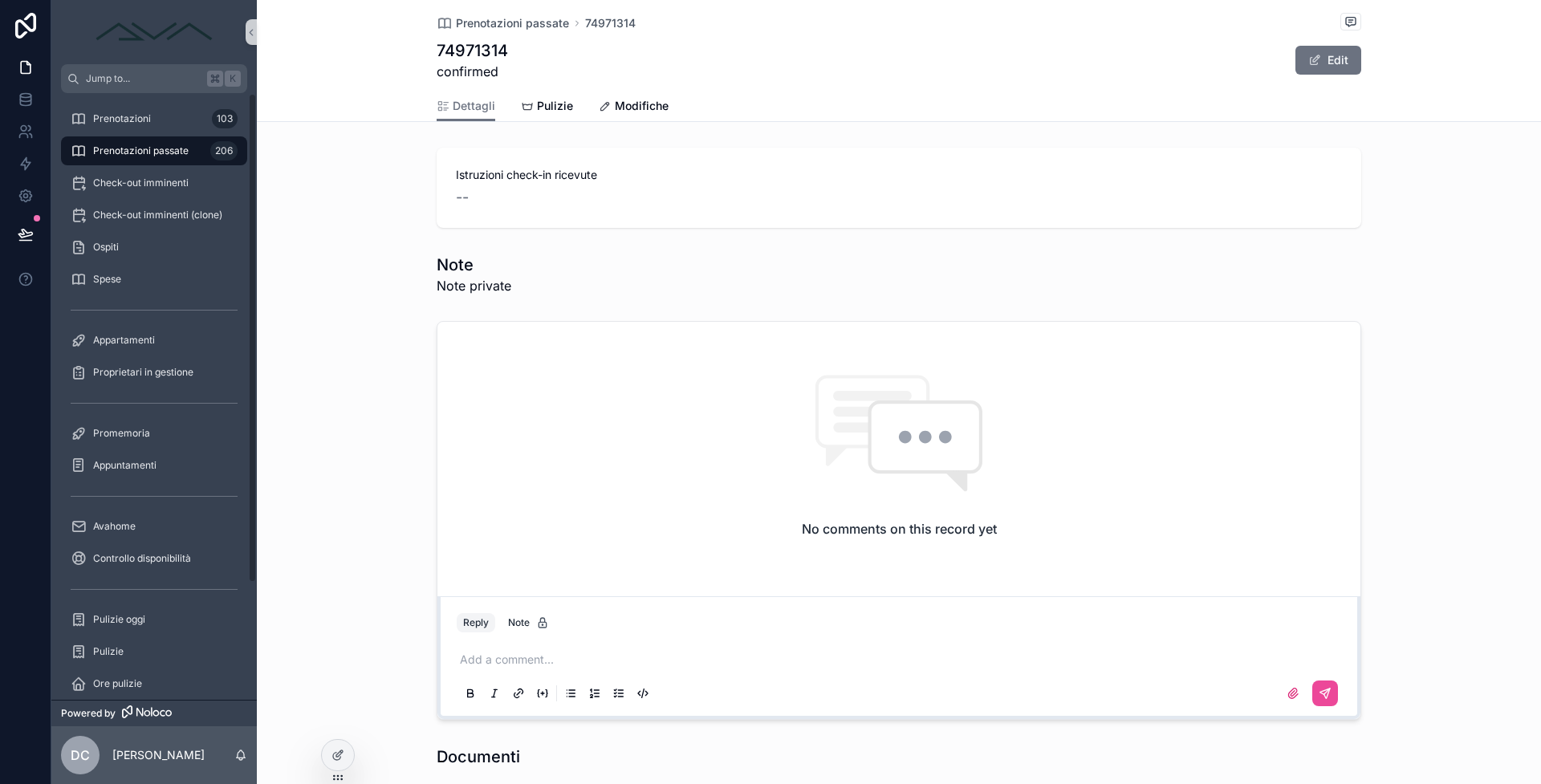
click at [156, 156] on span "Prenotazioni passate" at bounding box center [141, 151] width 96 height 13
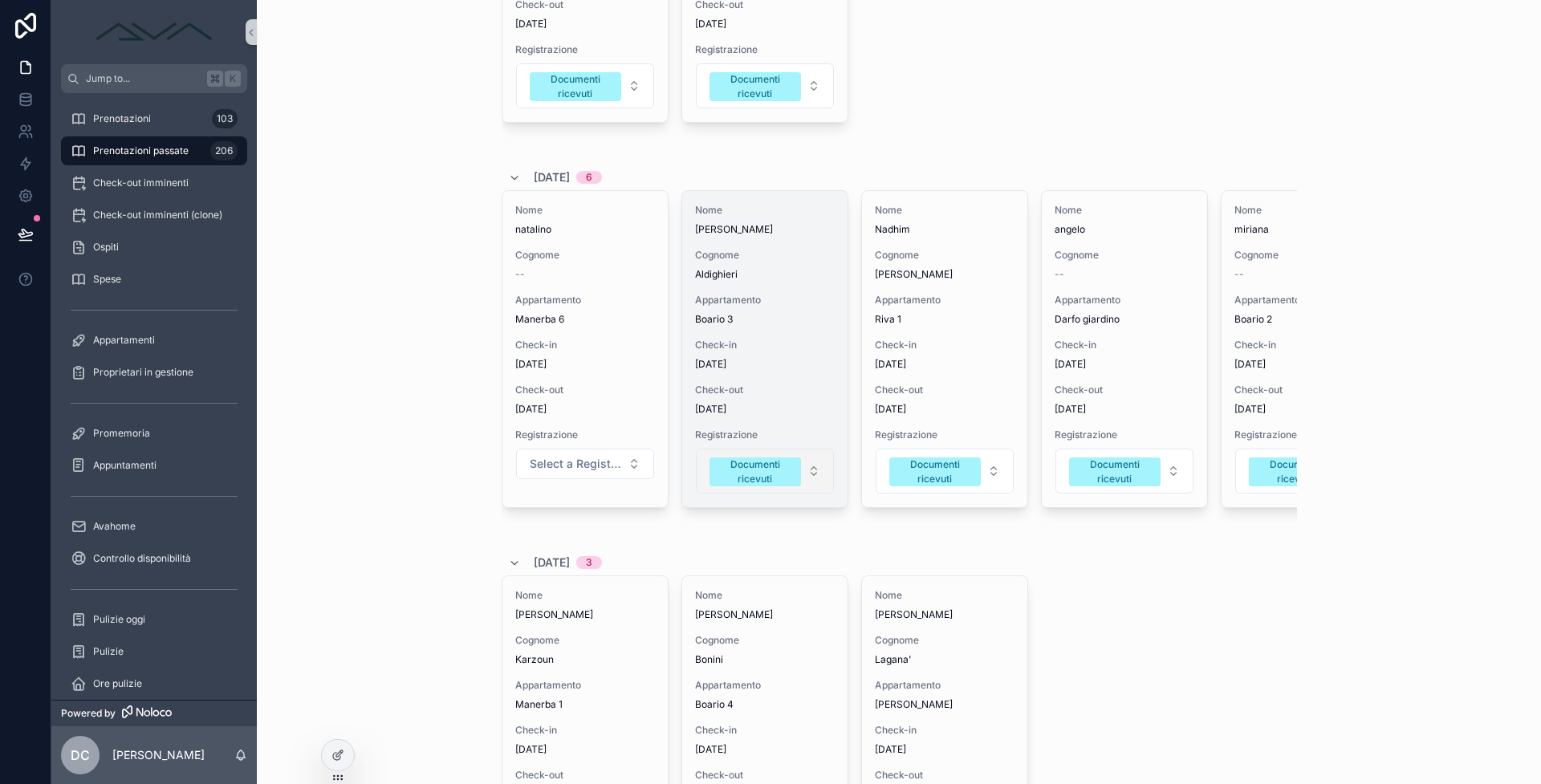
scroll to position [1079, 0]
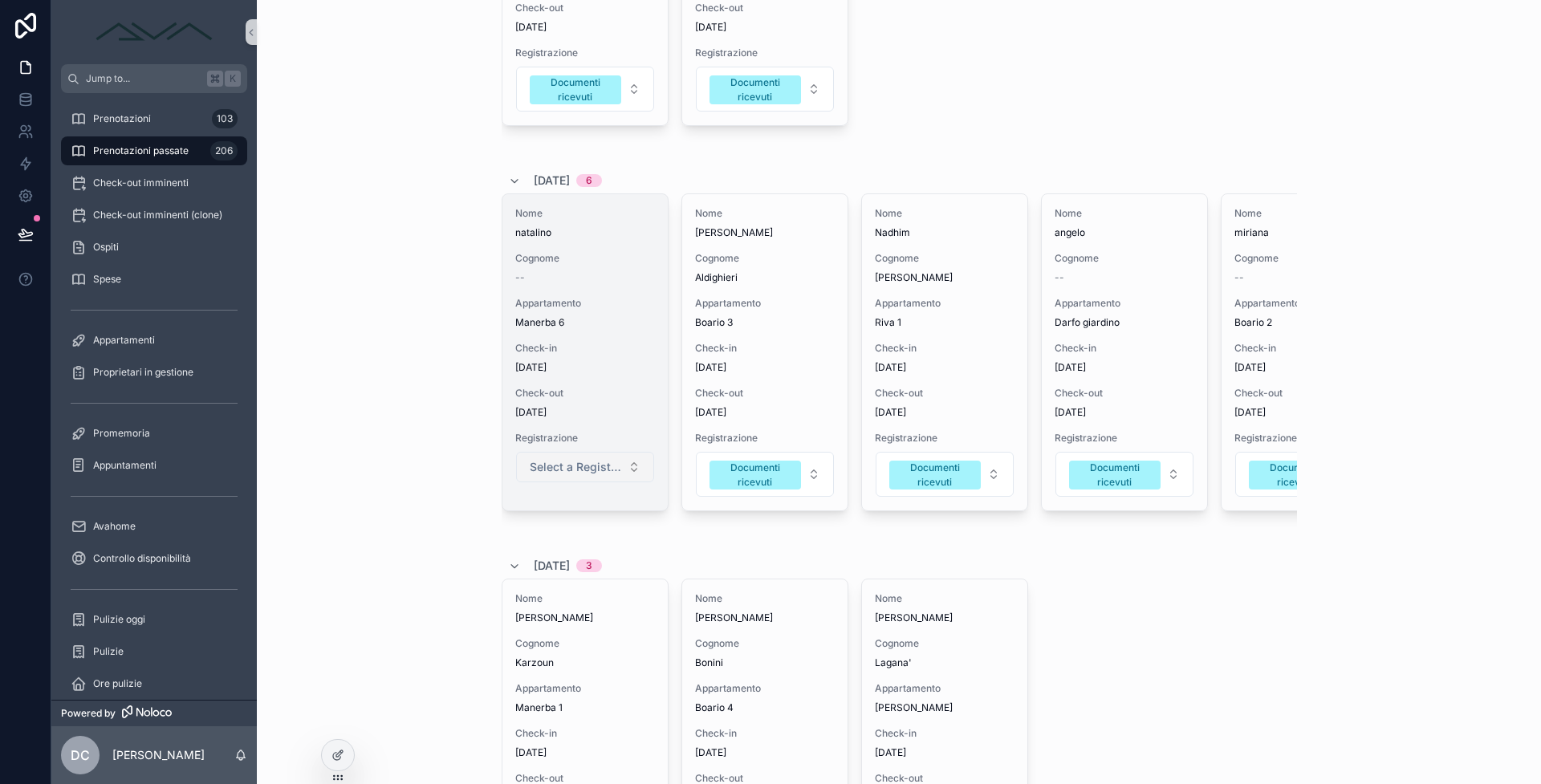
click at [579, 475] on button "Select a Registrazione" at bounding box center [585, 467] width 138 height 31
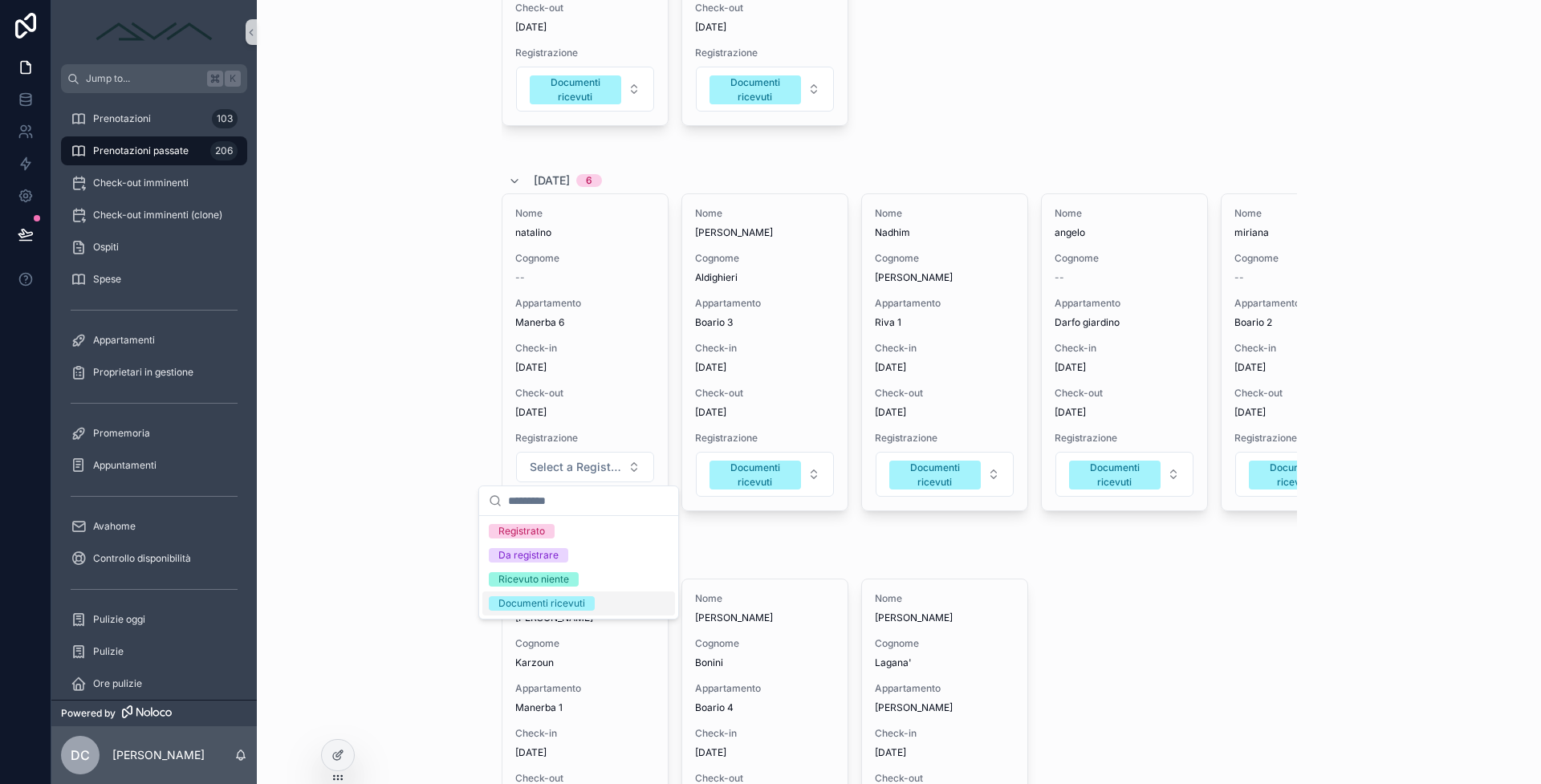
click at [614, 610] on div "Documenti ricevuti" at bounding box center [578, 604] width 192 height 24
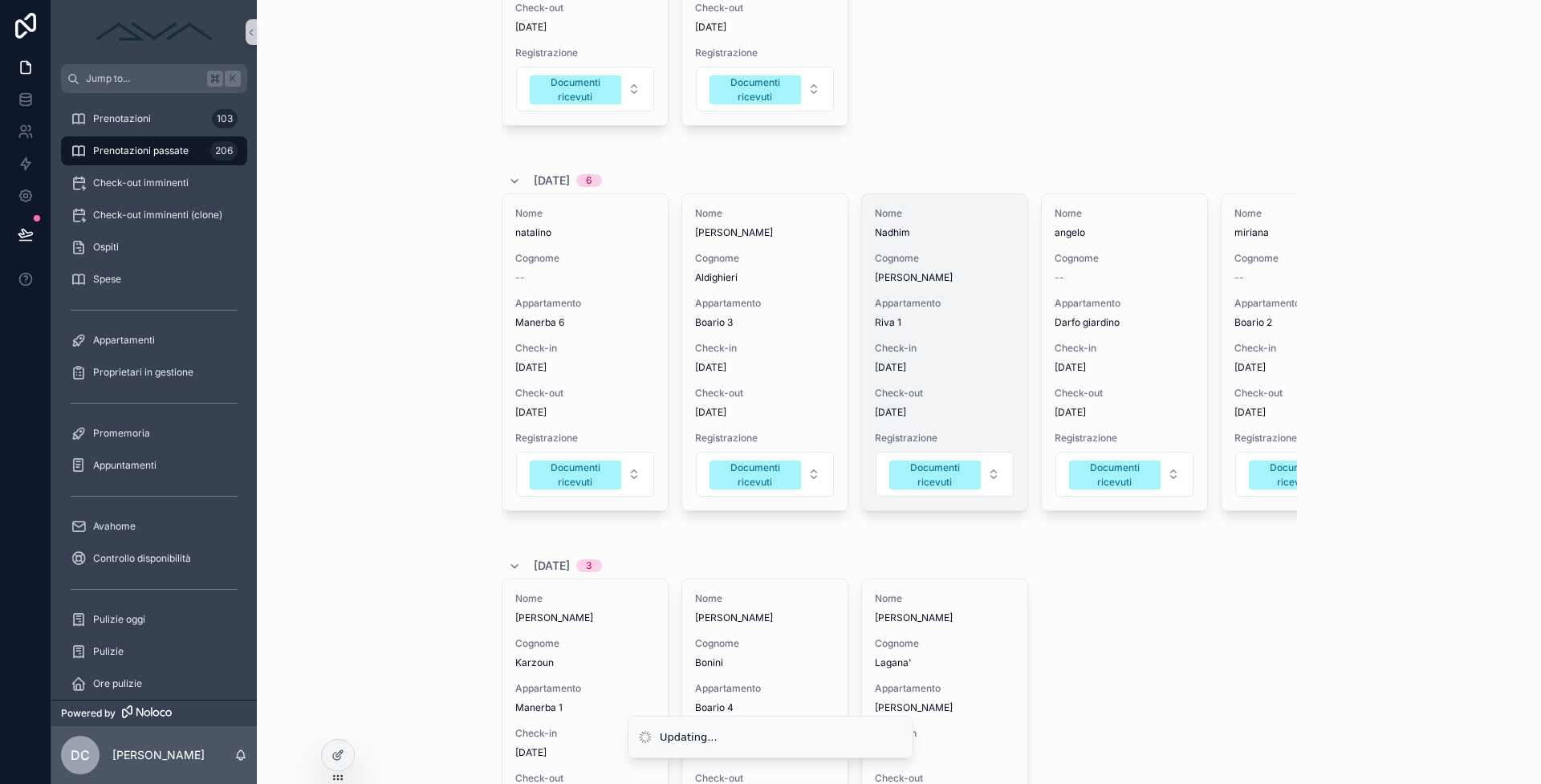
click at [938, 329] on span "Riva 1" at bounding box center [945, 322] width 140 height 13
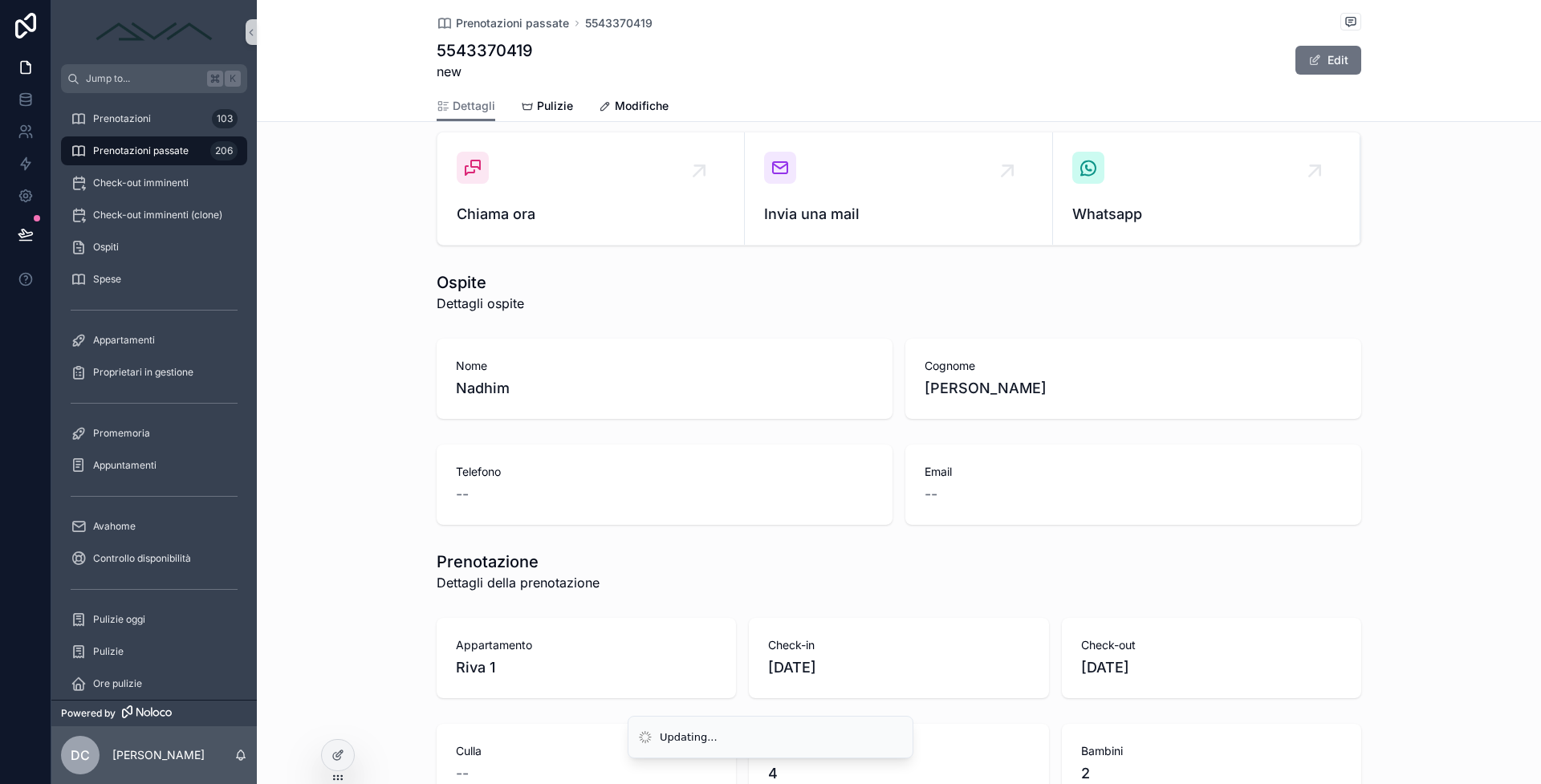
scroll to position [112, 0]
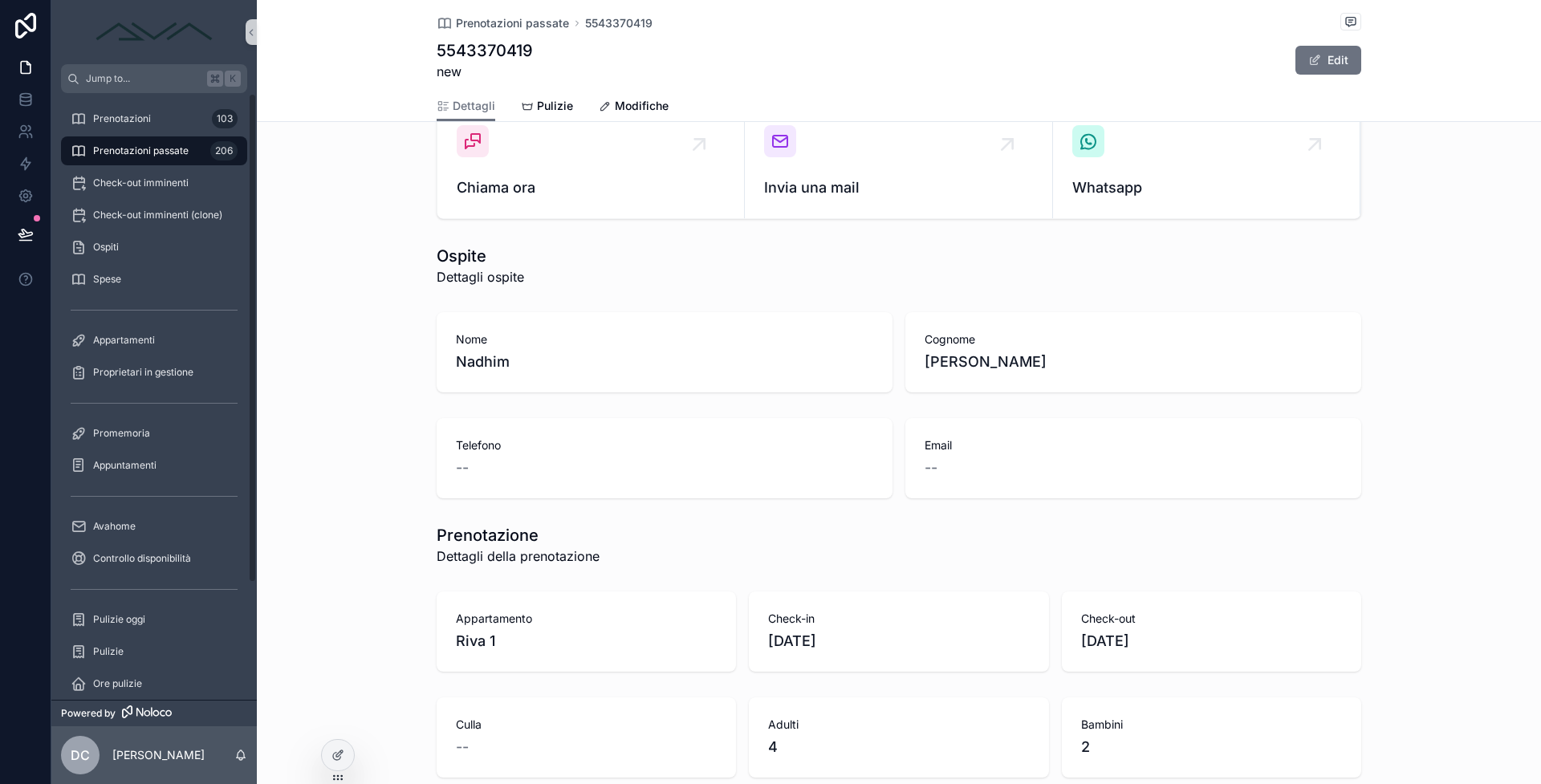
click at [181, 159] on div "Prenotazioni passate 206" at bounding box center [153, 151] width 167 height 25
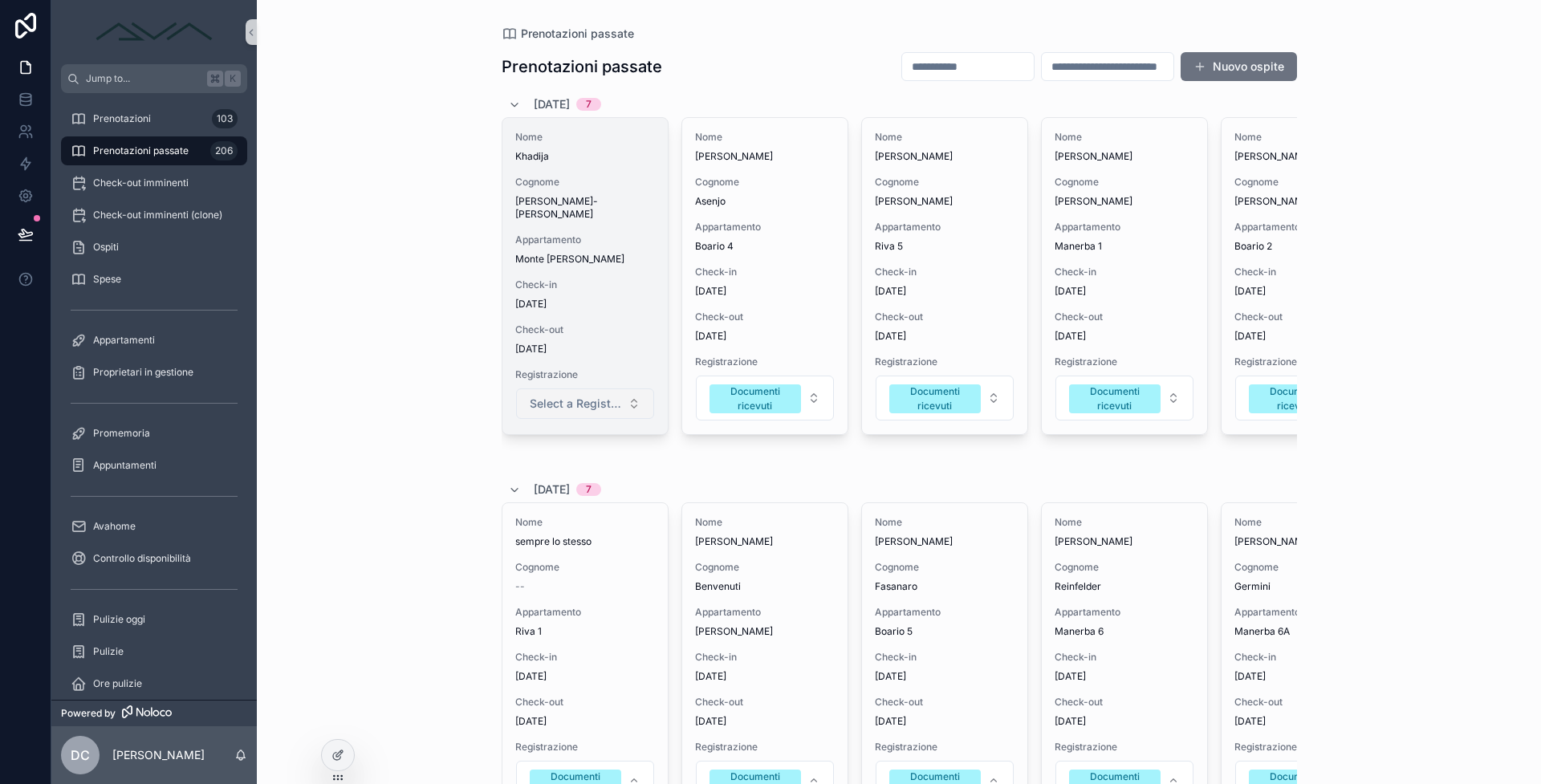
click at [592, 396] on span "Select a Registrazione" at bounding box center [575, 404] width 91 height 16
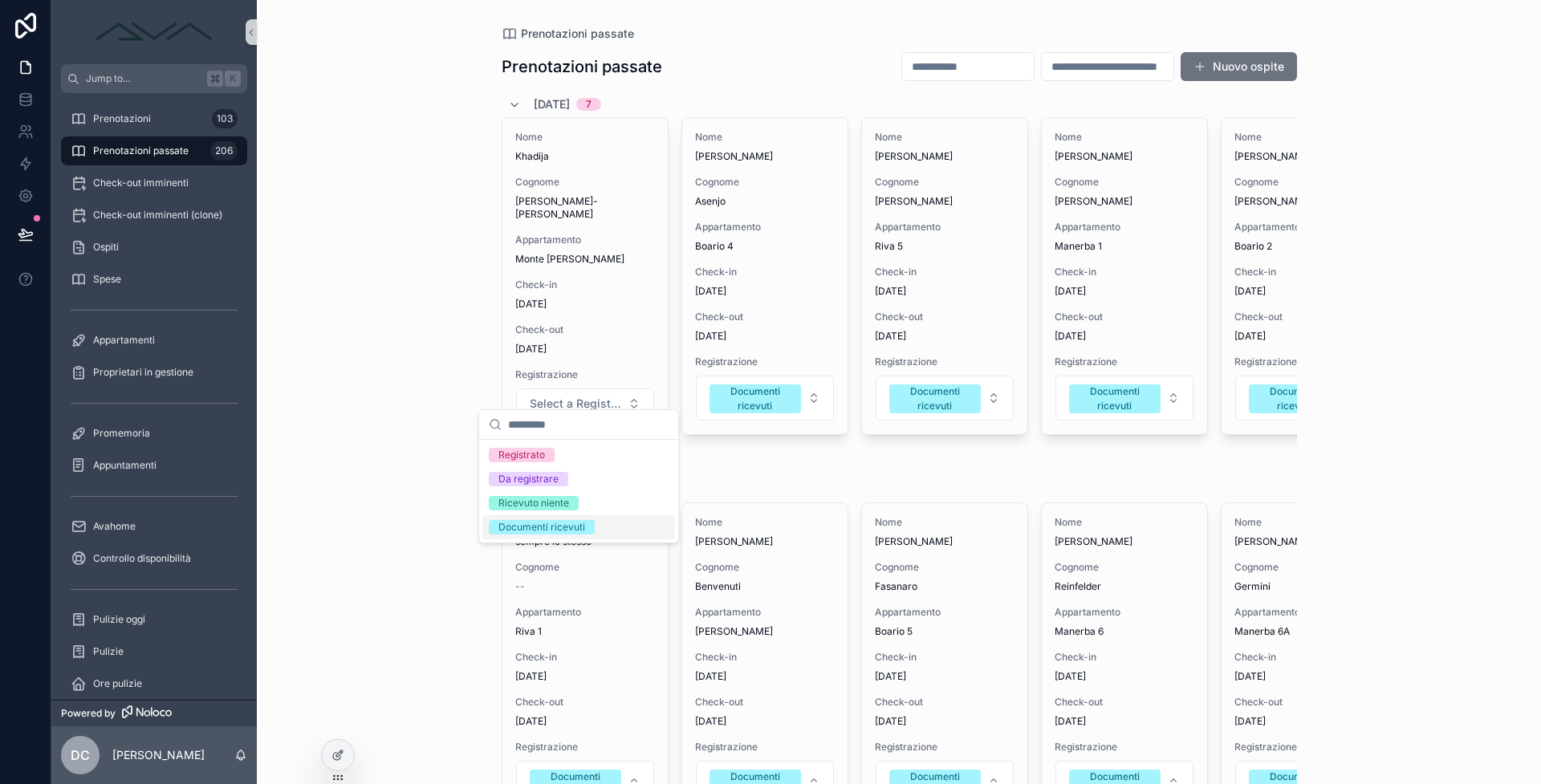
click at [591, 527] on span "Documenti ricevuti" at bounding box center [541, 527] width 106 height 14
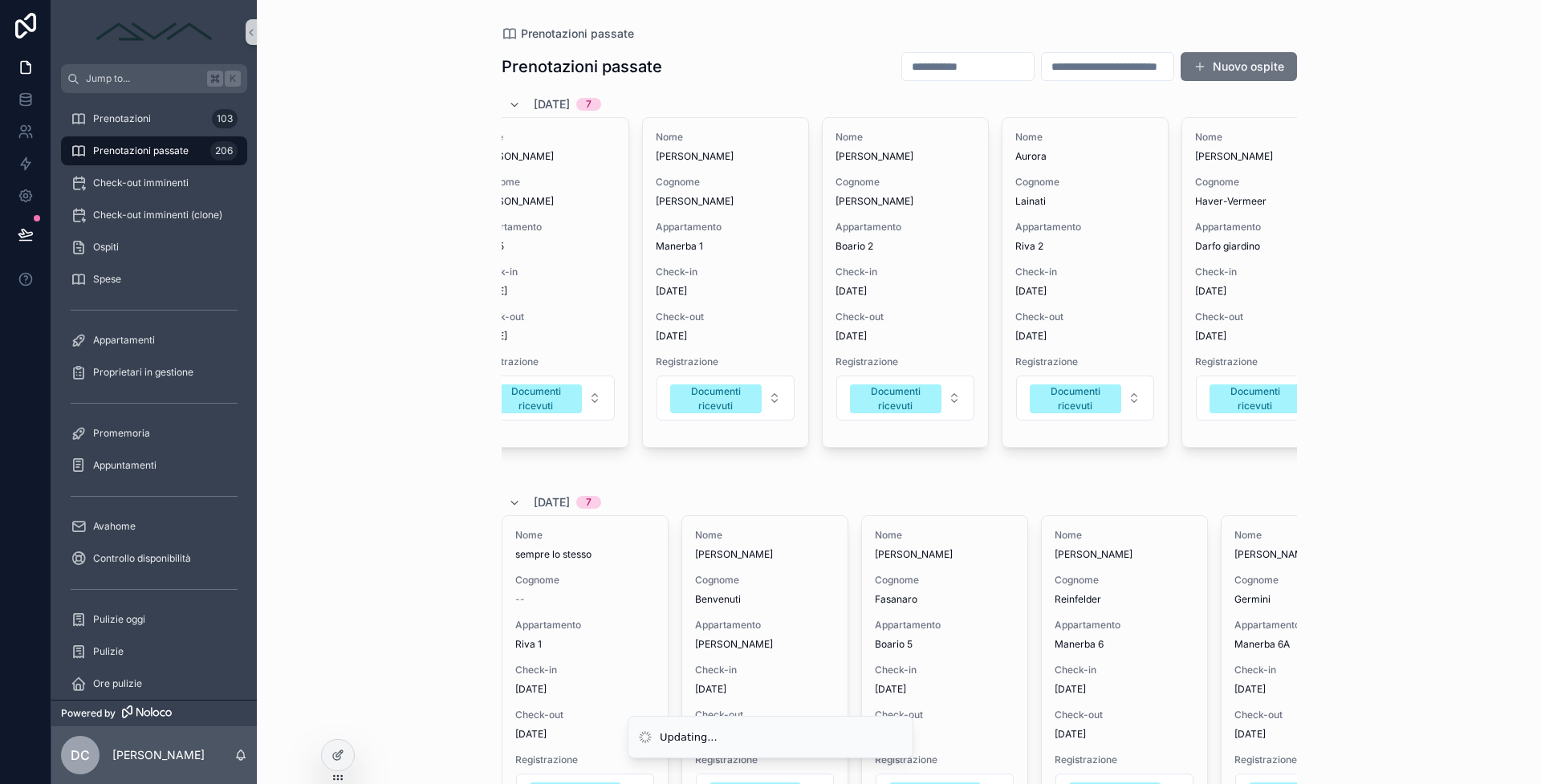
scroll to position [0, 400]
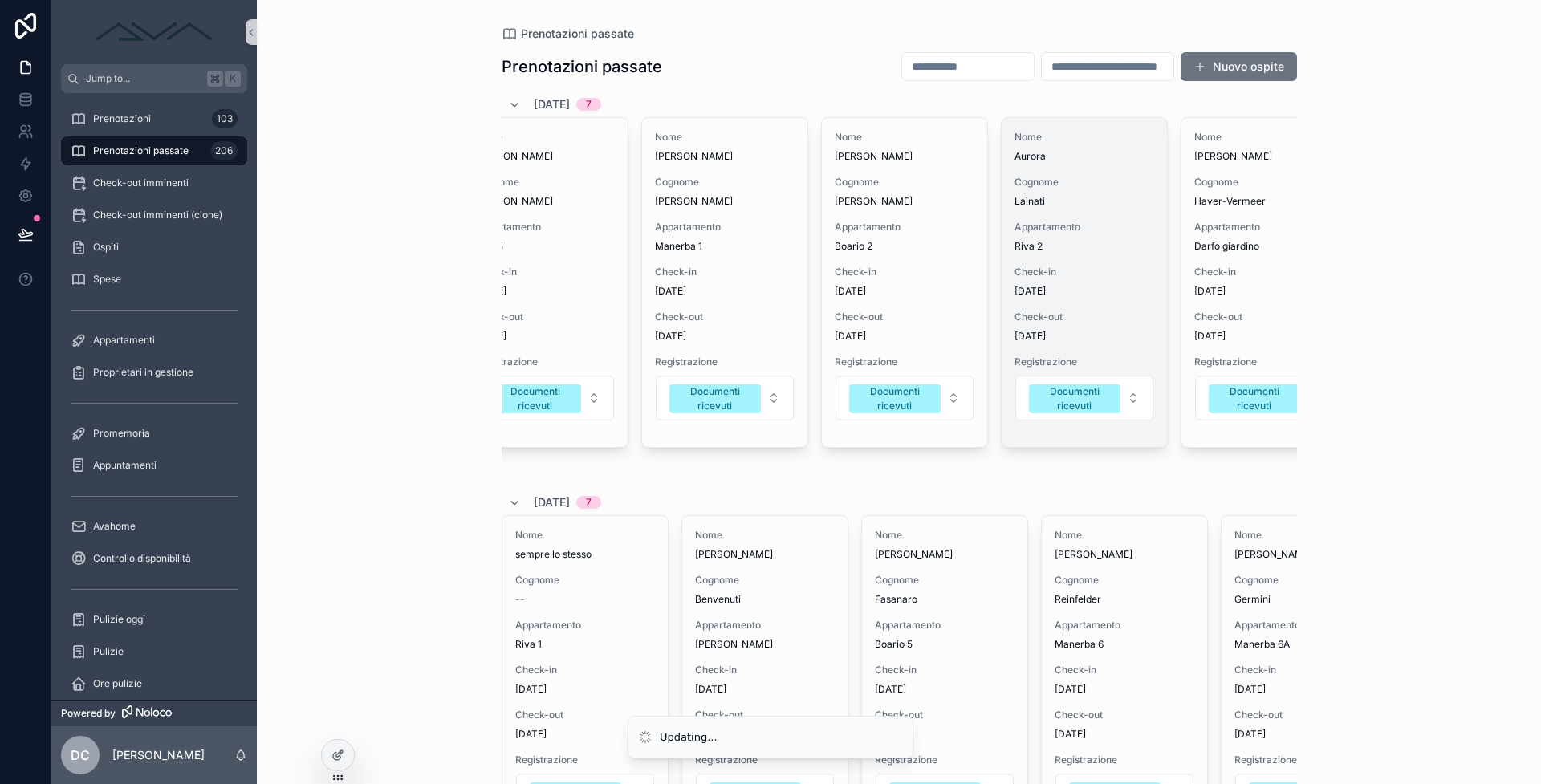
click at [1126, 281] on div "Check-in 1/9/2025" at bounding box center [1084, 281] width 140 height 32
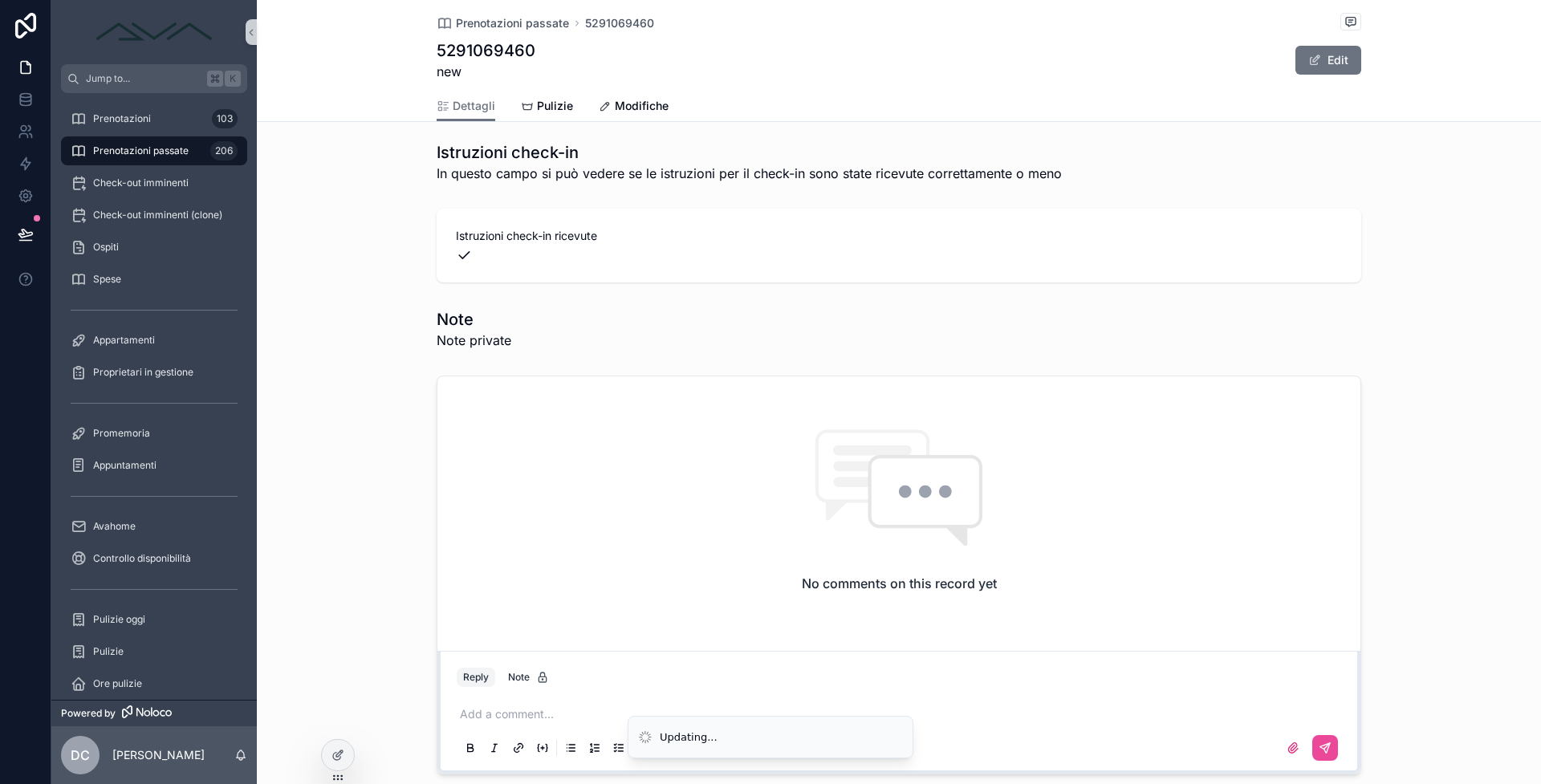
scroll to position [1819, 0]
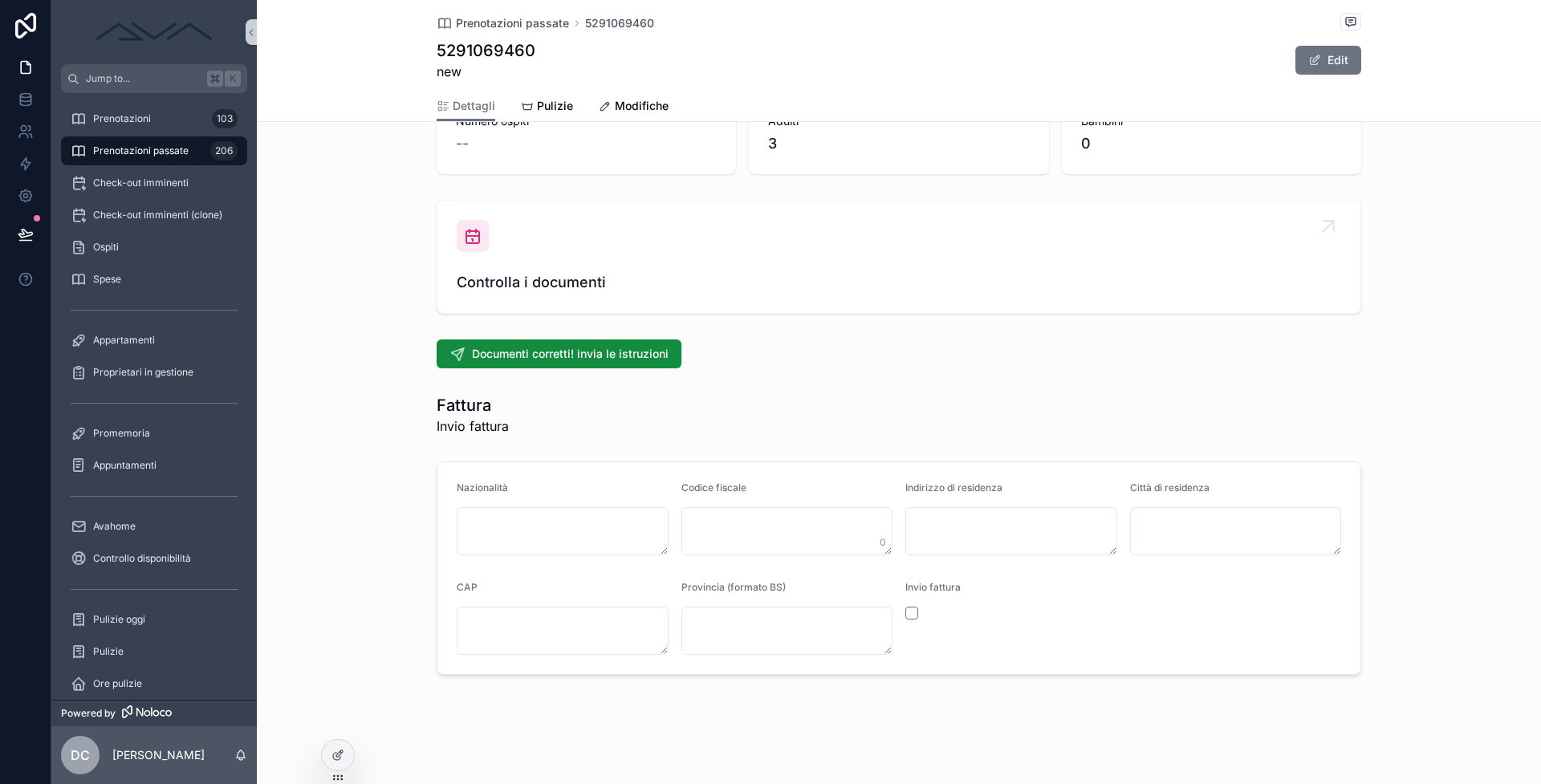
click at [635, 244] on div "Controlla i documenti" at bounding box center [899, 257] width 884 height 74
